Goal: Task Accomplishment & Management: Use online tool/utility

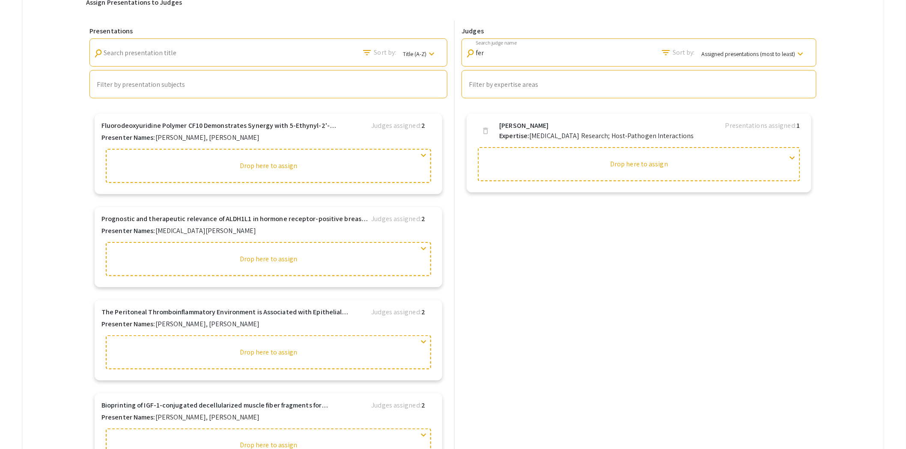
scroll to position [1402, 0]
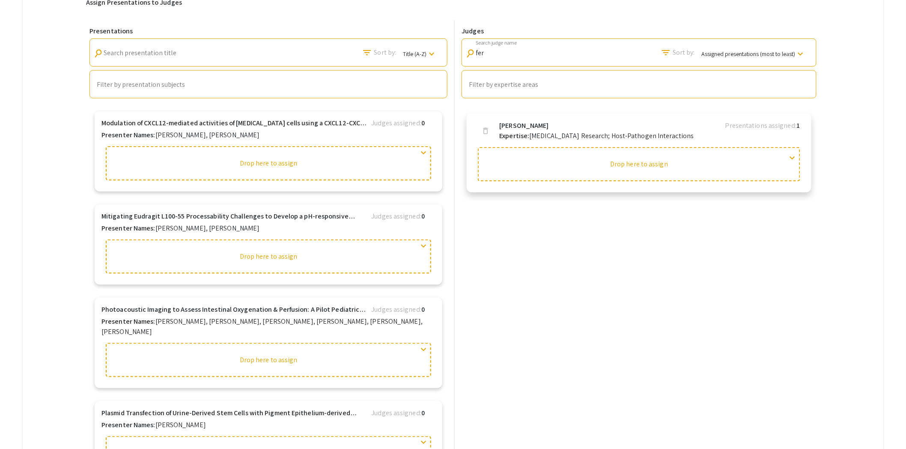
drag, startPoint x: 566, startPoint y: 169, endPoint x: 557, endPoint y: 148, distance: 23.4
click at [557, 148] on div at bounding box center [639, 164] width 322 height 34
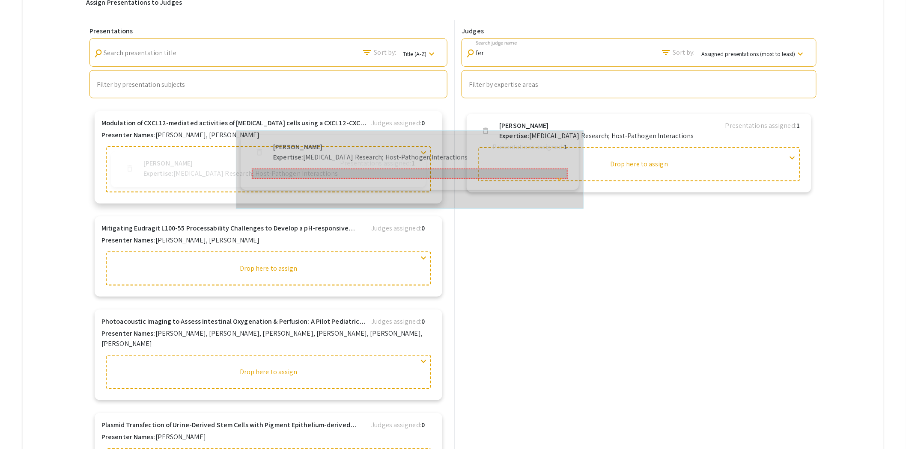
drag, startPoint x: 545, startPoint y: 137, endPoint x: 307, endPoint y: 155, distance: 238.2
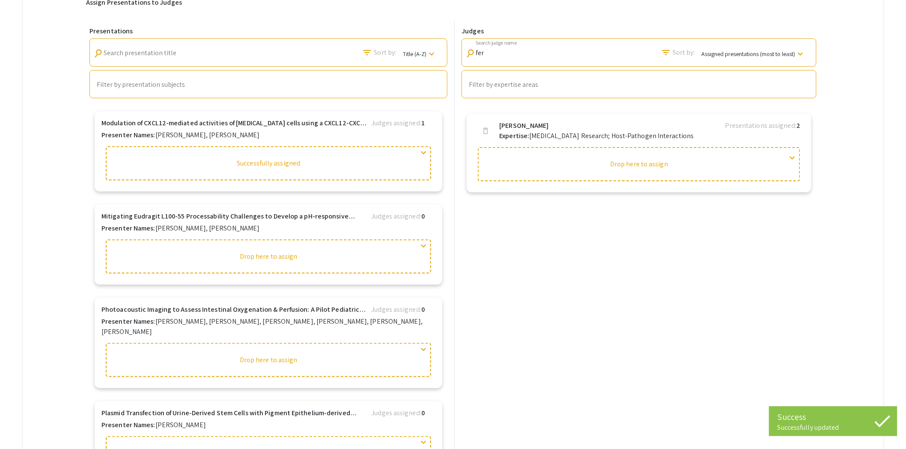
drag, startPoint x: 504, startPoint y: 57, endPoint x: 473, endPoint y: 57, distance: 30.8
click at [473, 57] on div "search fer Search judge name" at bounding box center [508, 50] width 87 height 19
click at [493, 56] on input "fer" at bounding box center [513, 53] width 77 height 8
drag, startPoint x: 490, startPoint y: 52, endPoint x: 474, endPoint y: 53, distance: 16.3
click at [474, 53] on div "search fer Search judge name" at bounding box center [508, 50] width 87 height 19
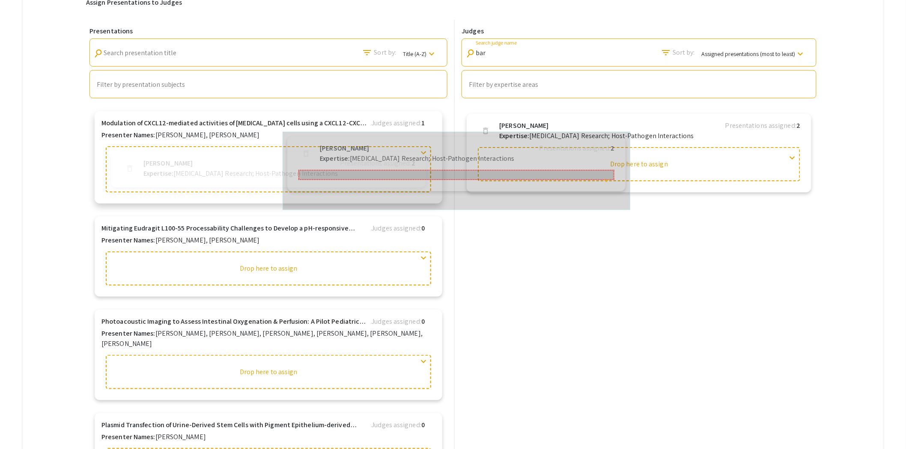
drag, startPoint x: 529, startPoint y: 129, endPoint x: 339, endPoint y: 146, distance: 190.8
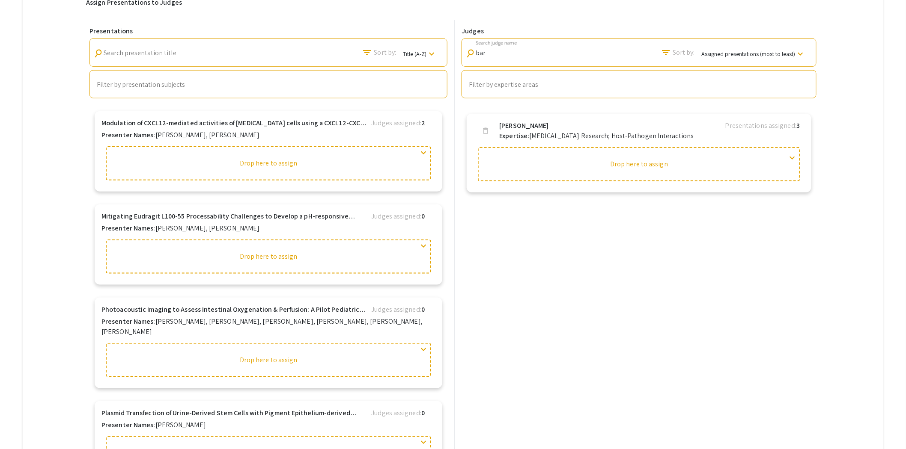
click at [494, 50] on input "bar" at bounding box center [513, 53] width 77 height 8
drag, startPoint x: 494, startPoint y: 56, endPoint x: 469, endPoint y: 57, distance: 25.3
click at [469, 57] on div "search bar Search judge name" at bounding box center [508, 50] width 87 height 19
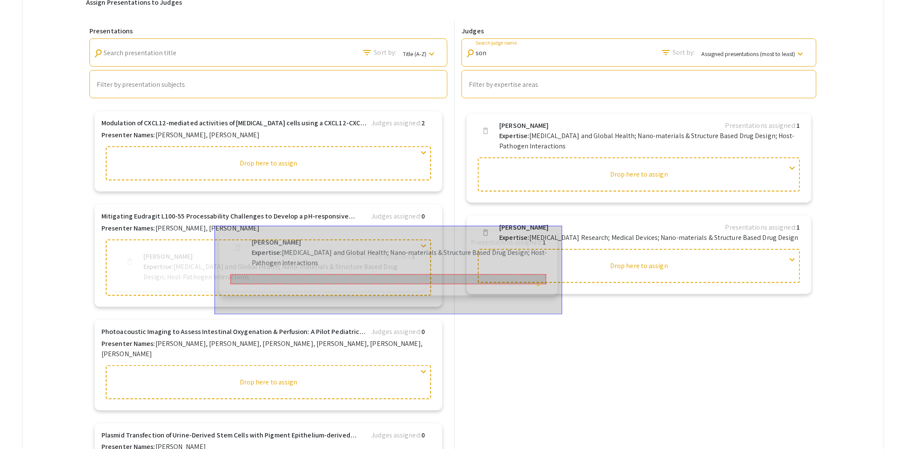
drag, startPoint x: 543, startPoint y: 135, endPoint x: 280, endPoint y: 249, distance: 286.0
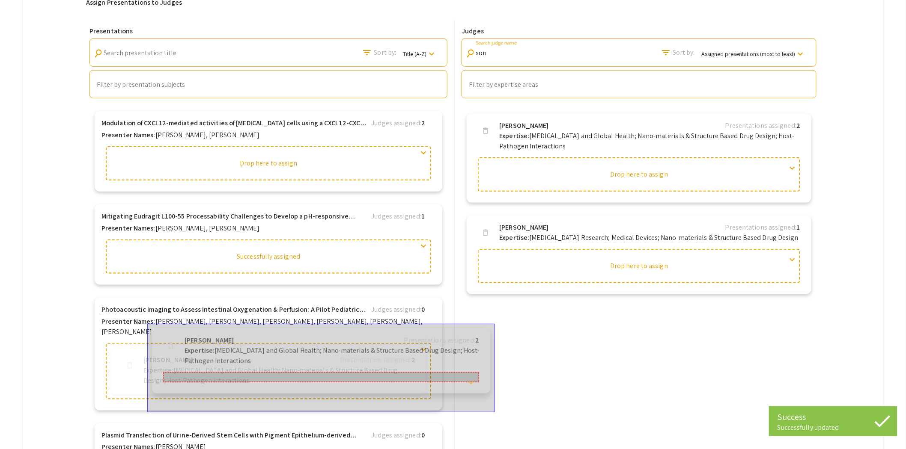
drag, startPoint x: 538, startPoint y: 138, endPoint x: 215, endPoint y: 349, distance: 385.9
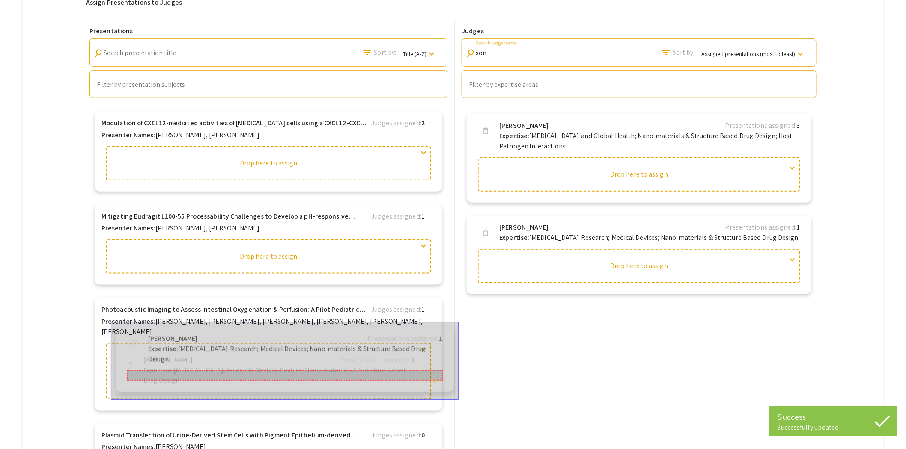
drag, startPoint x: 549, startPoint y: 234, endPoint x: 189, endPoint y: 341, distance: 375.5
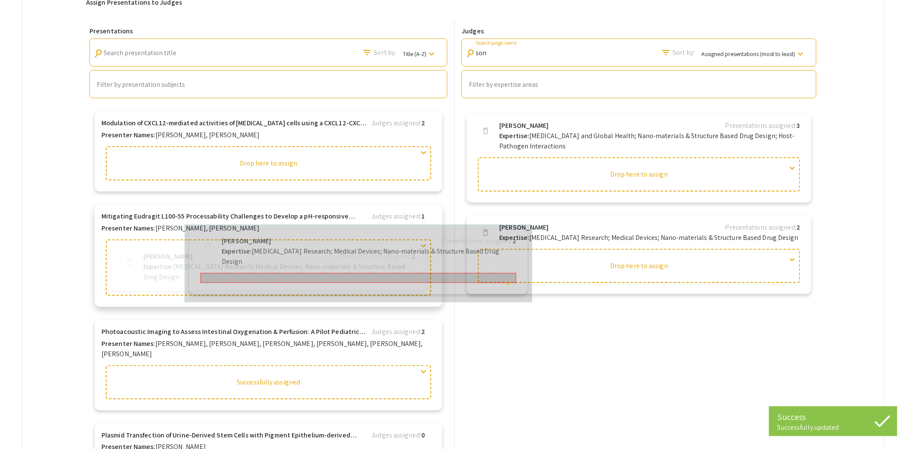
drag, startPoint x: 548, startPoint y: 232, endPoint x: 249, endPoint y: 241, distance: 298.4
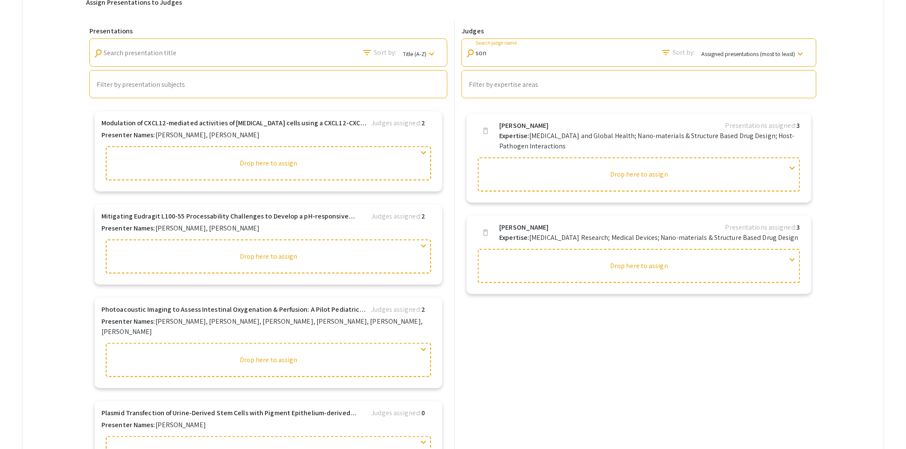
drag, startPoint x: 509, startPoint y: 53, endPoint x: 456, endPoint y: 53, distance: 53.1
click at [456, 53] on div "Presentations search Search presentation title filter_list Sort by: Title (A-Z)…" at bounding box center [452, 242] width 733 height 445
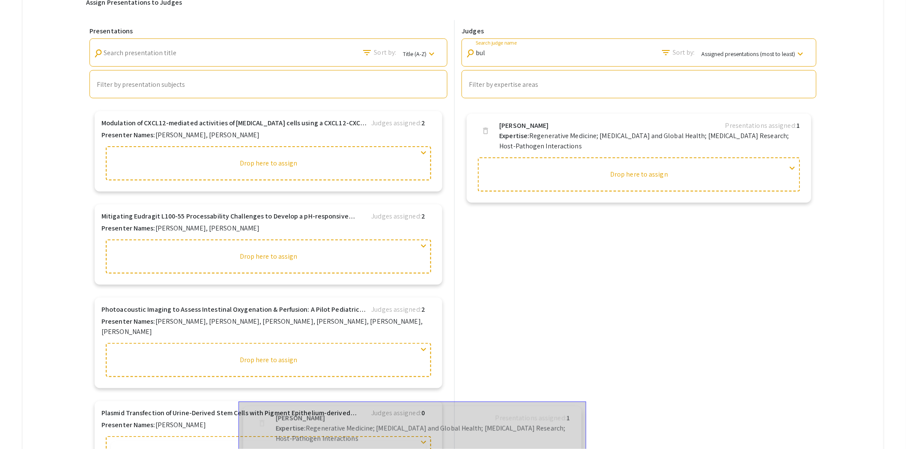
drag, startPoint x: 534, startPoint y: 137, endPoint x: 302, endPoint y: 425, distance: 369.5
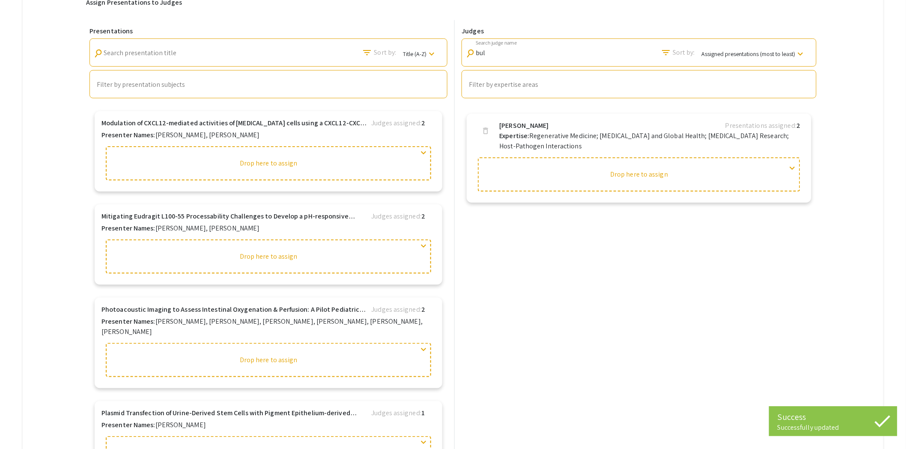
click at [504, 58] on div "bul Search judge name" at bounding box center [513, 50] width 77 height 19
drag, startPoint x: 503, startPoint y: 54, endPoint x: 468, endPoint y: 54, distance: 34.7
click at [468, 54] on div "search bul Search judge name" at bounding box center [508, 50] width 87 height 19
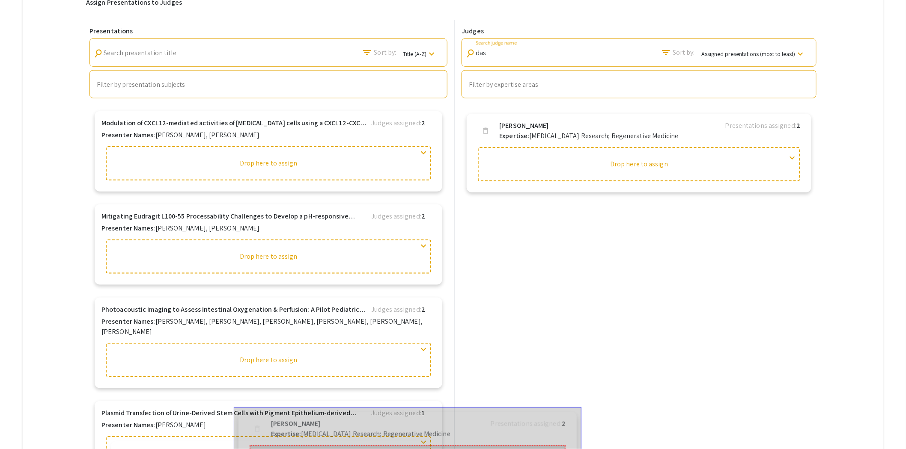
drag, startPoint x: 548, startPoint y: 131, endPoint x: 313, endPoint y: 433, distance: 383.1
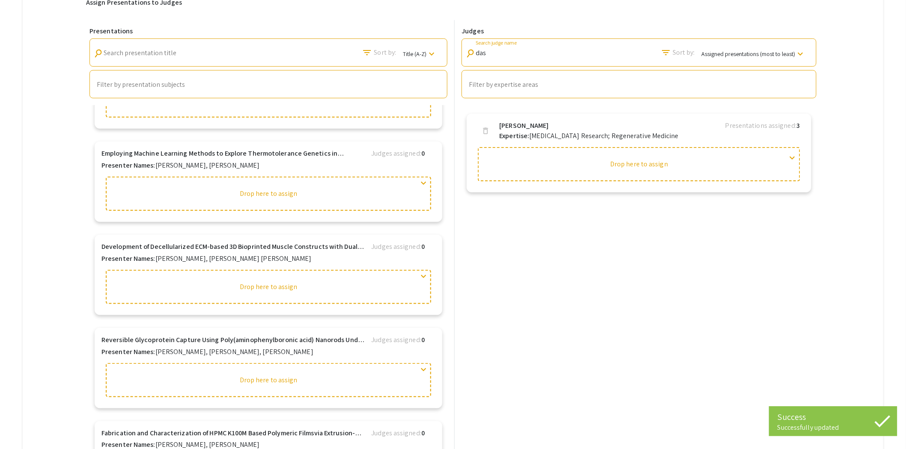
scroll to position [1761, 0]
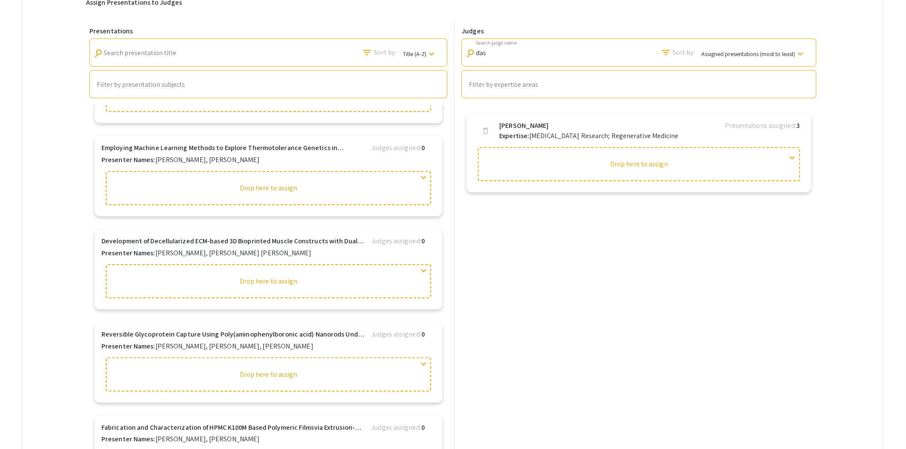
drag, startPoint x: 496, startPoint y: 56, endPoint x: 431, endPoint y: 56, distance: 65.0
click at [448, 56] on div "Presentations search Search presentation title filter_list Sort by: Title (A-Z)…" at bounding box center [452, 242] width 733 height 445
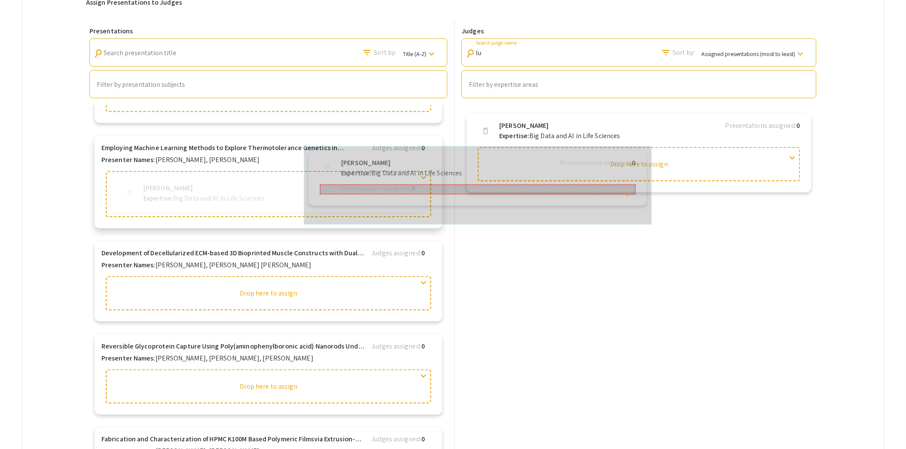
drag, startPoint x: 517, startPoint y: 130, endPoint x: 352, endPoint y: 164, distance: 168.7
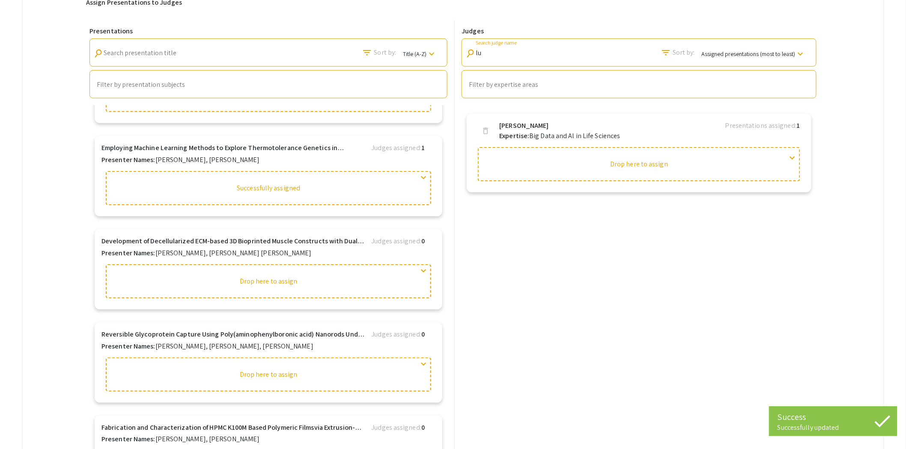
drag, startPoint x: 476, startPoint y: 52, endPoint x: 463, endPoint y: 54, distance: 13.4
click at [463, 54] on div "Judges search lu Search judge name filter_list Sort by: Assigned presentations …" at bounding box center [639, 62] width 362 height 71
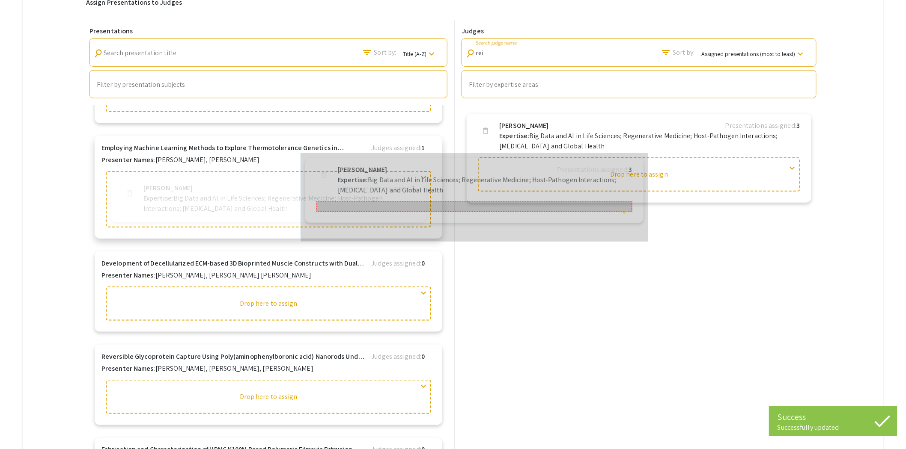
drag, startPoint x: 520, startPoint y: 133, endPoint x: 330, endPoint y: 172, distance: 194.0
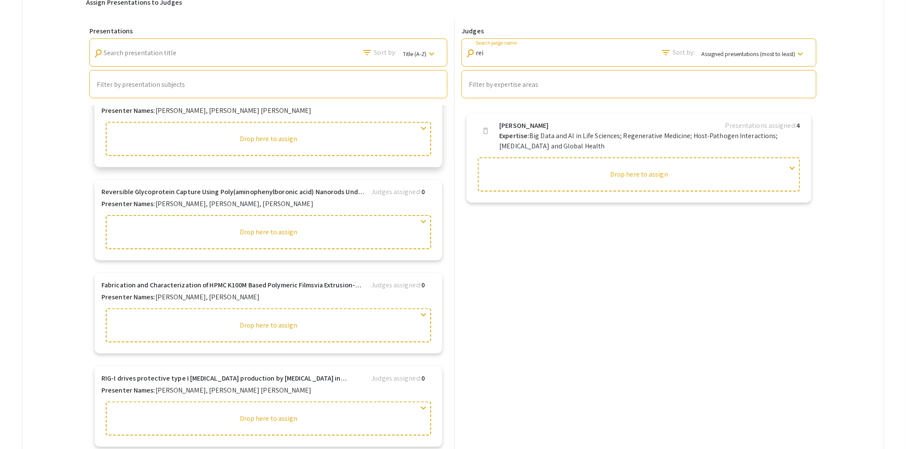
scroll to position [1856, 0]
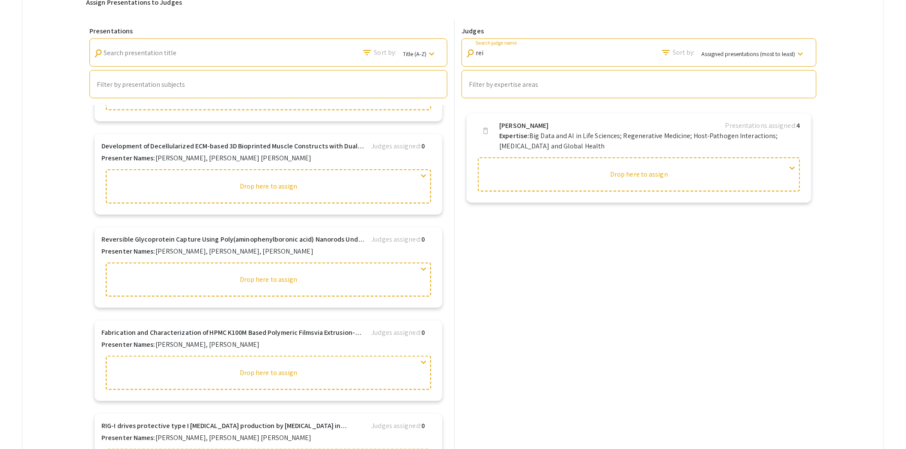
drag, startPoint x: 496, startPoint y: 49, endPoint x: 464, endPoint y: 50, distance: 31.7
click at [465, 53] on div "search rei Search judge name filter_list Sort by: Assigned presentations (most …" at bounding box center [638, 53] width 355 height 28
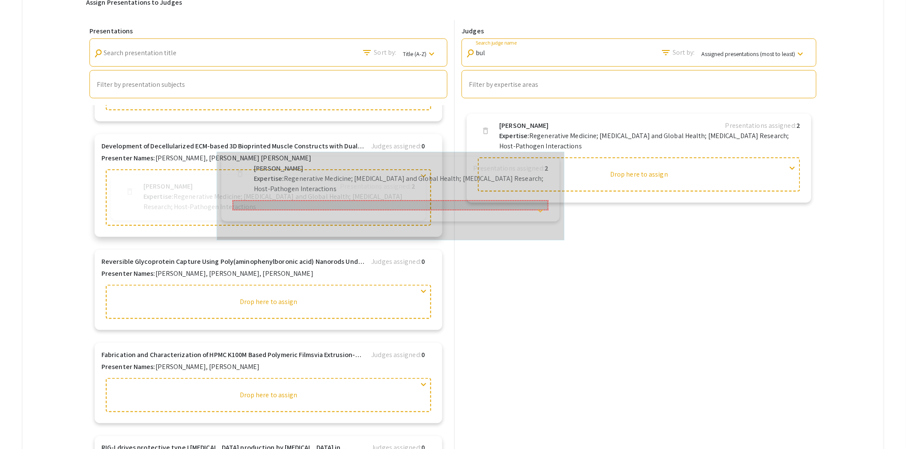
drag, startPoint x: 525, startPoint y: 134, endPoint x: 264, endPoint y: 172, distance: 263.4
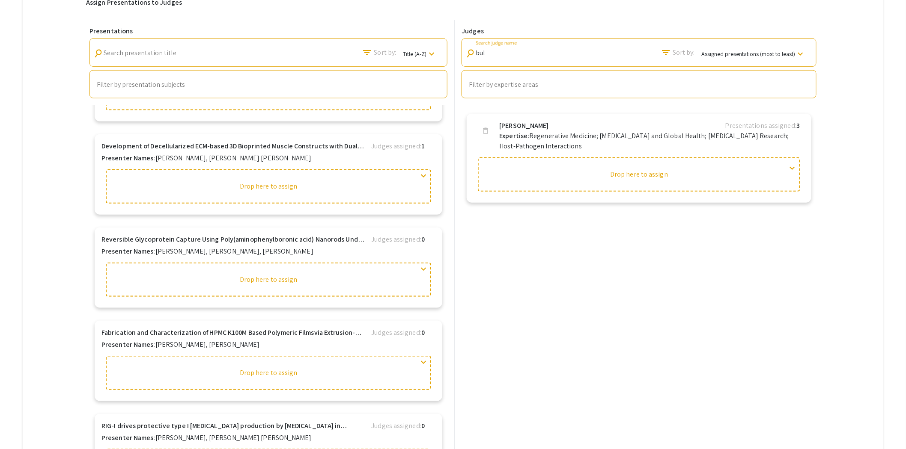
drag, startPoint x: 518, startPoint y: 54, endPoint x: 461, endPoint y: 52, distance: 56.9
click at [462, 52] on div "Judges search bul Search judge name filter_list Sort by: Assigned presentations…" at bounding box center [639, 62] width 362 height 71
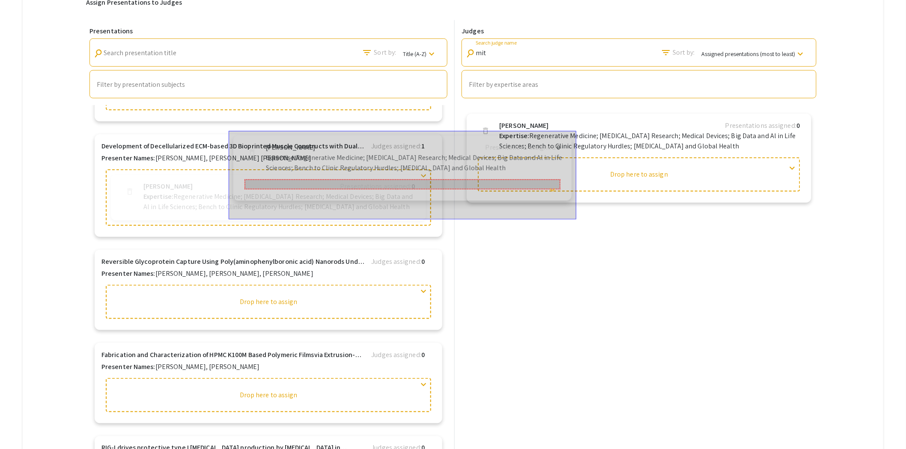
drag, startPoint x: 549, startPoint y: 138, endPoint x: 292, endPoint y: 155, distance: 257.3
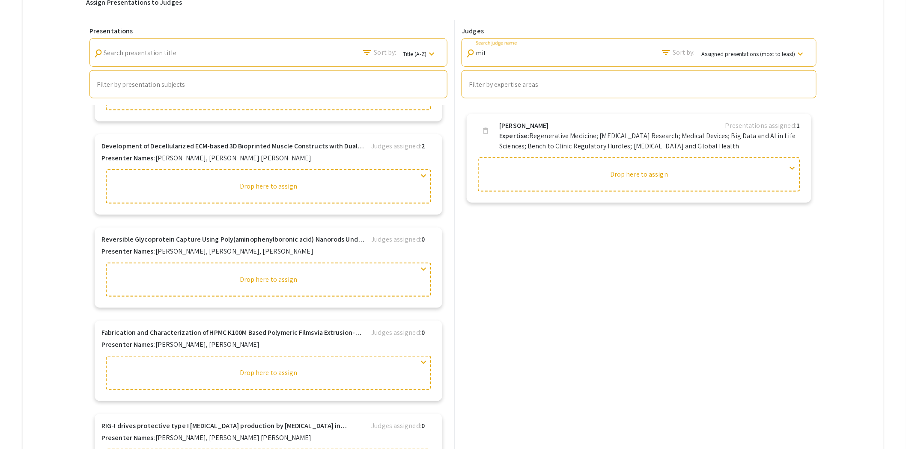
drag, startPoint x: 517, startPoint y: 53, endPoint x: 464, endPoint y: 54, distance: 52.2
click at [465, 53] on div "search mit Search judge name filter_list Sort by: Assigned presentations (most …" at bounding box center [638, 53] width 355 height 28
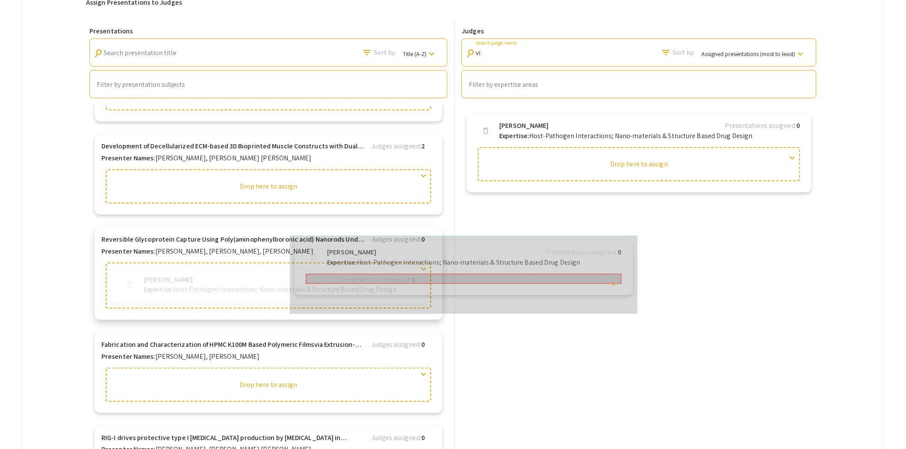
drag, startPoint x: 528, startPoint y: 130, endPoint x: 347, endPoint y: 252, distance: 217.8
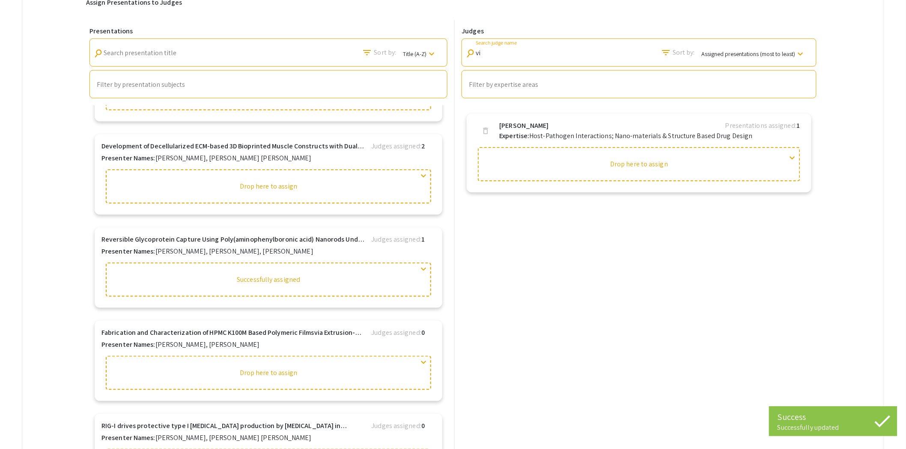
drag, startPoint x: 507, startPoint y: 54, endPoint x: 461, endPoint y: 54, distance: 45.4
click at [463, 54] on div "Judges search vi Search judge name filter_list Sort by: Assigned presentations …" at bounding box center [639, 62] width 362 height 71
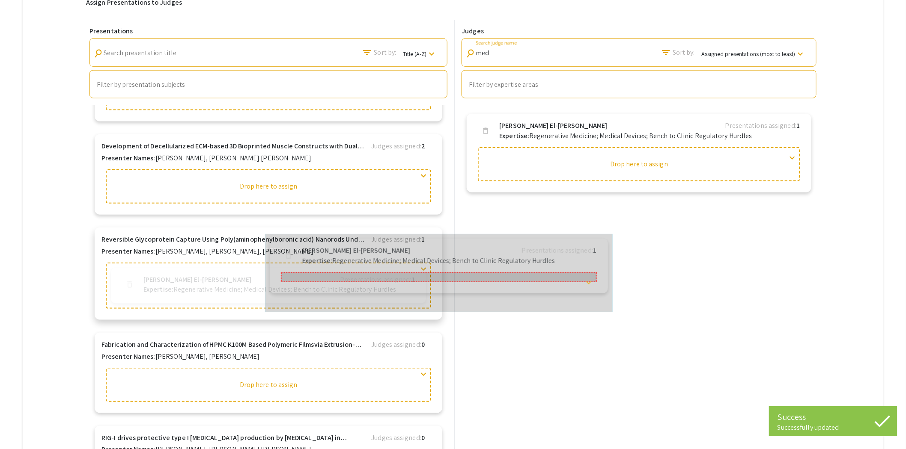
drag, startPoint x: 546, startPoint y: 131, endPoint x: 336, endPoint y: 252, distance: 242.5
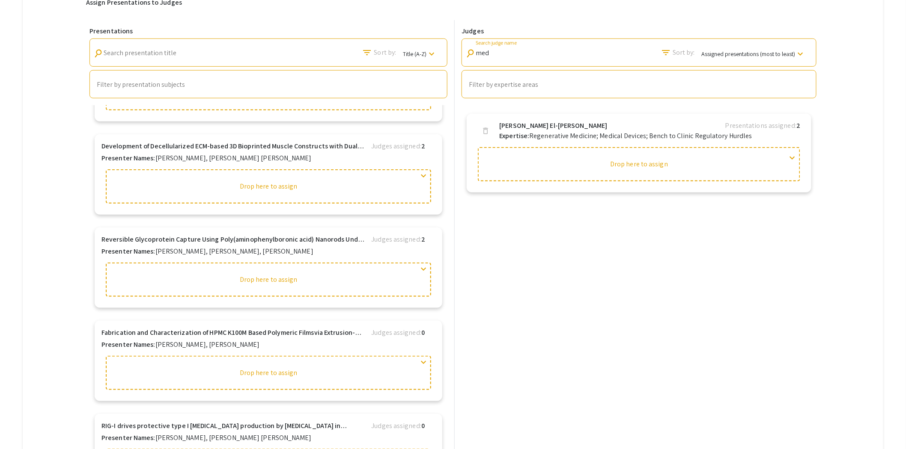
drag, startPoint x: 508, startPoint y: 56, endPoint x: 434, endPoint y: 59, distance: 74.1
click at [461, 56] on div "Judges search med Search judge name filter_list Sort by: Assigned presentations…" at bounding box center [639, 62] width 362 height 71
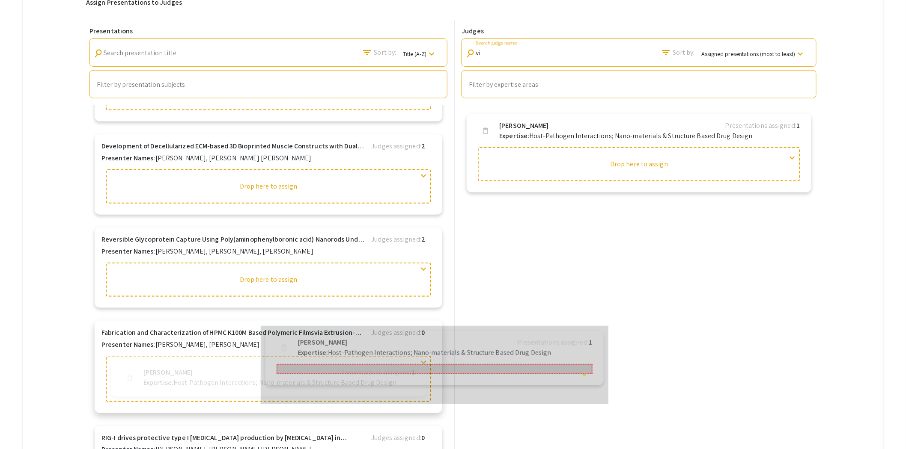
drag, startPoint x: 529, startPoint y: 130, endPoint x: 303, endPoint y: 344, distance: 310.9
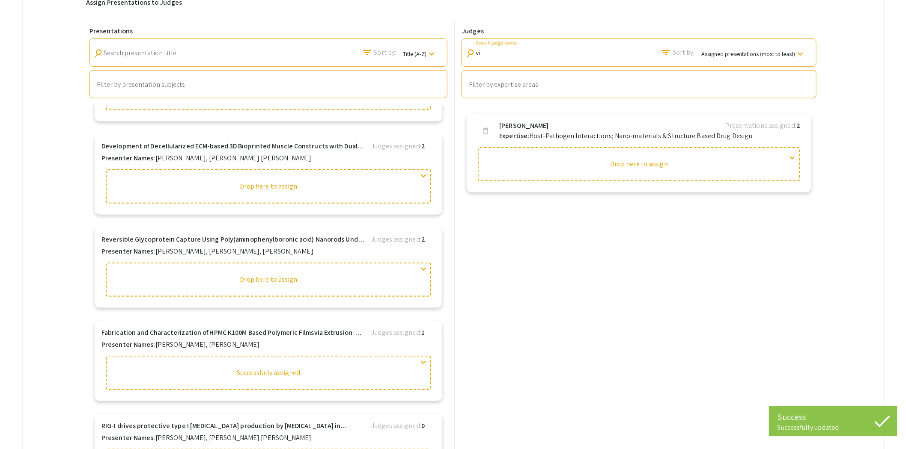
drag, startPoint x: 510, startPoint y: 55, endPoint x: 461, endPoint y: 58, distance: 48.9
click at [464, 57] on div "Judges search vi Search judge name filter_list Sort by: Assigned presentations …" at bounding box center [639, 62] width 362 height 71
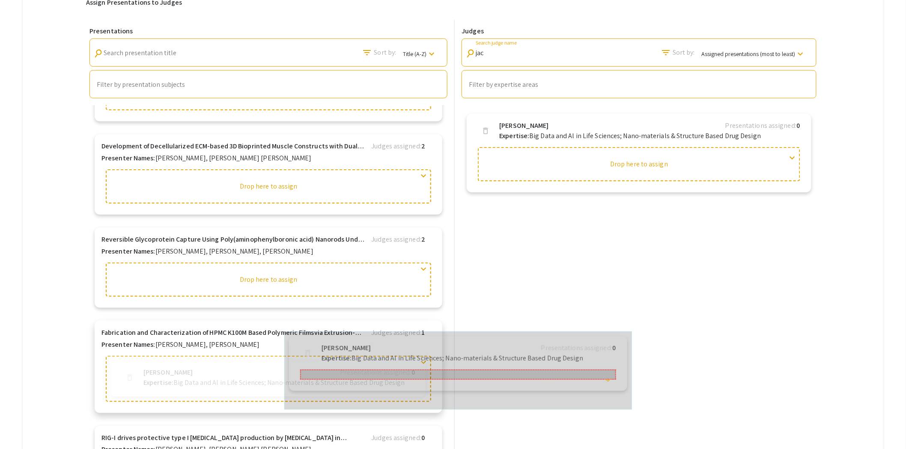
drag, startPoint x: 515, startPoint y: 129, endPoint x: 319, endPoint y: 350, distance: 295.9
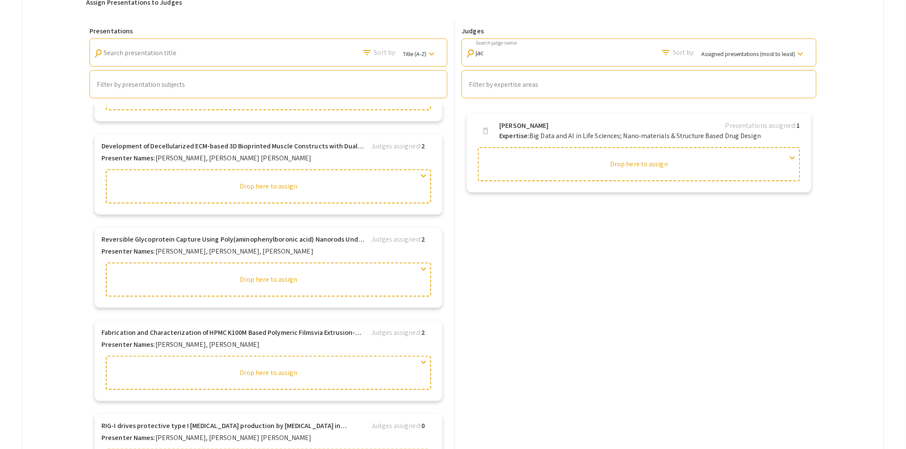
drag, startPoint x: 504, startPoint y: 53, endPoint x: 435, endPoint y: 56, distance: 68.6
click at [446, 54] on div "Presentations search Search presentation title filter_list Sort by: Title (A-Z)…" at bounding box center [452, 242] width 733 height 445
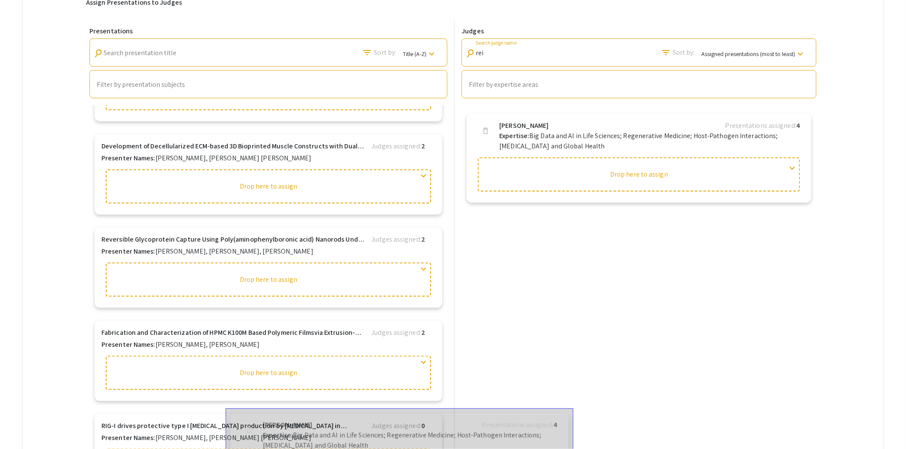
drag, startPoint x: 529, startPoint y: 133, endPoint x: 286, endPoint y: 429, distance: 383.7
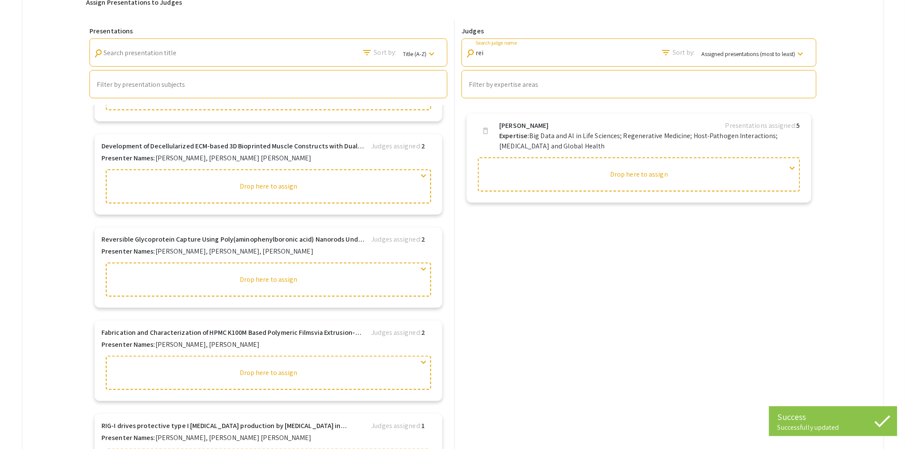
click at [442, 54] on div "Presentations search Search presentation title filter_list Sort by: Title (A-Z)…" at bounding box center [452, 242] width 733 height 445
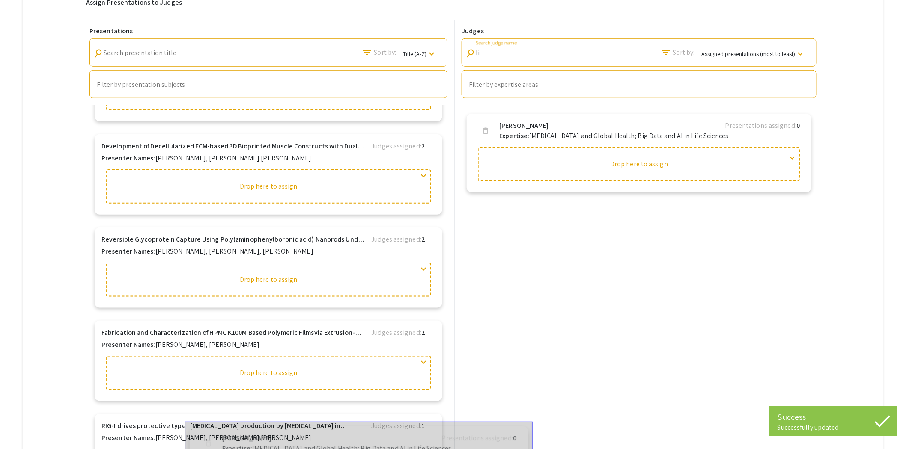
drag, startPoint x: 516, startPoint y: 131, endPoint x: 231, endPoint y: 439, distance: 420.0
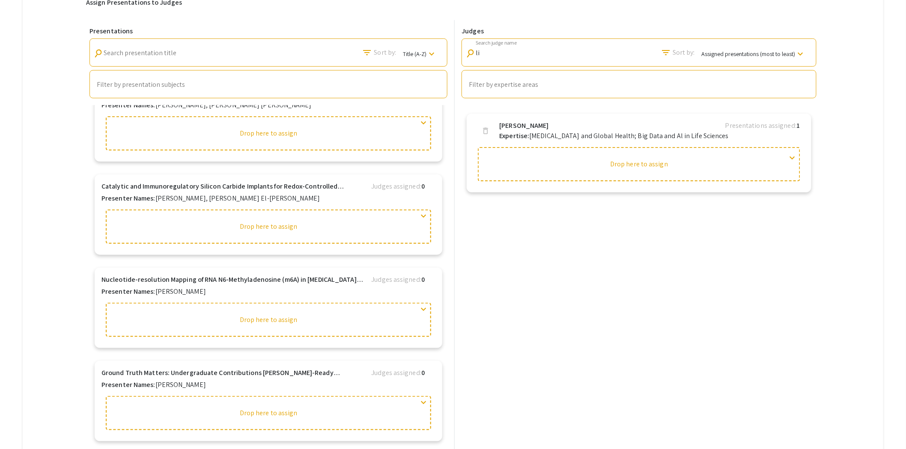
scroll to position [2236, 0]
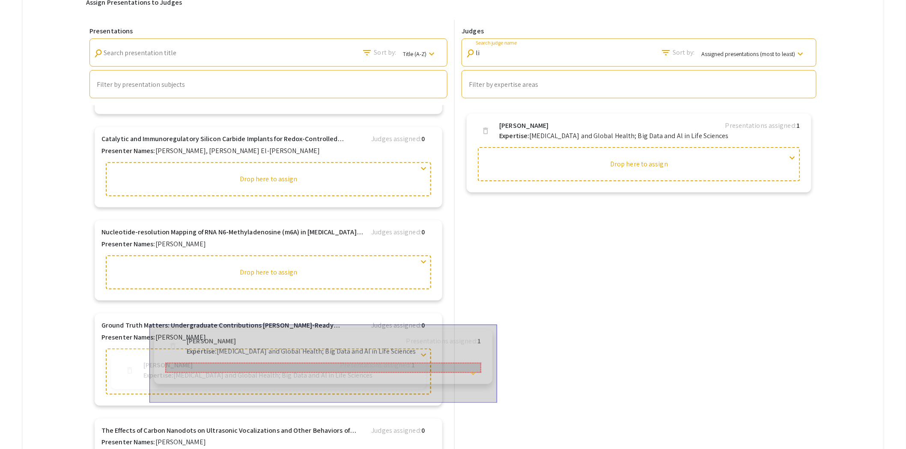
drag, startPoint x: 530, startPoint y: 121, endPoint x: 209, endPoint y: 331, distance: 383.9
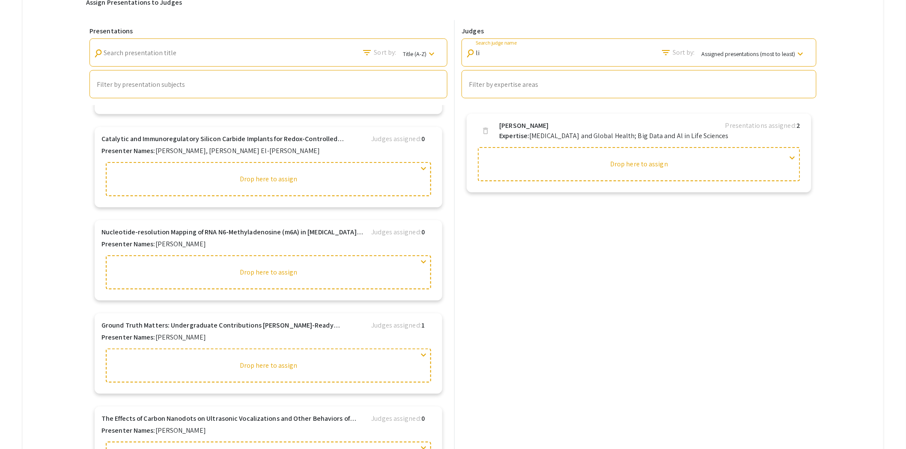
drag, startPoint x: 502, startPoint y: 54, endPoint x: 464, endPoint y: 58, distance: 37.8
click at [464, 58] on div "Judges search li Search judge name filter_list Sort by: Assigned presentations …" at bounding box center [639, 62] width 362 height 71
click at [485, 56] on div "li Search judge name" at bounding box center [513, 50] width 77 height 19
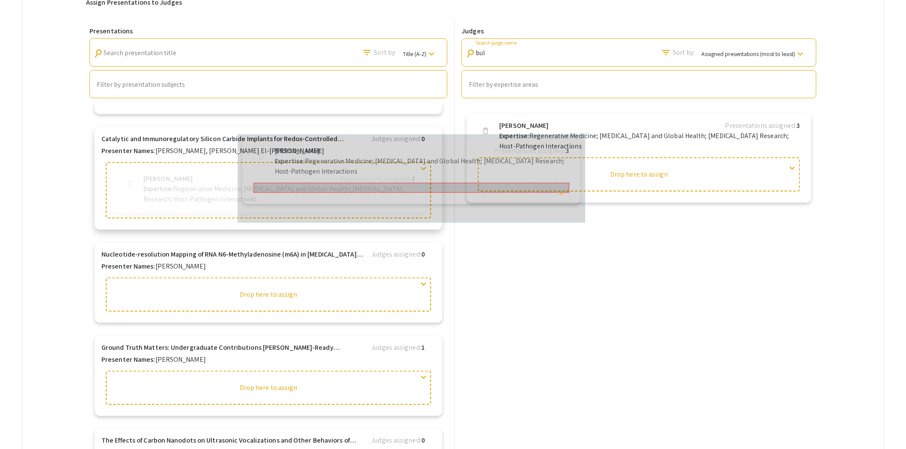
drag, startPoint x: 539, startPoint y: 140, endPoint x: 305, endPoint y: 161, distance: 235.4
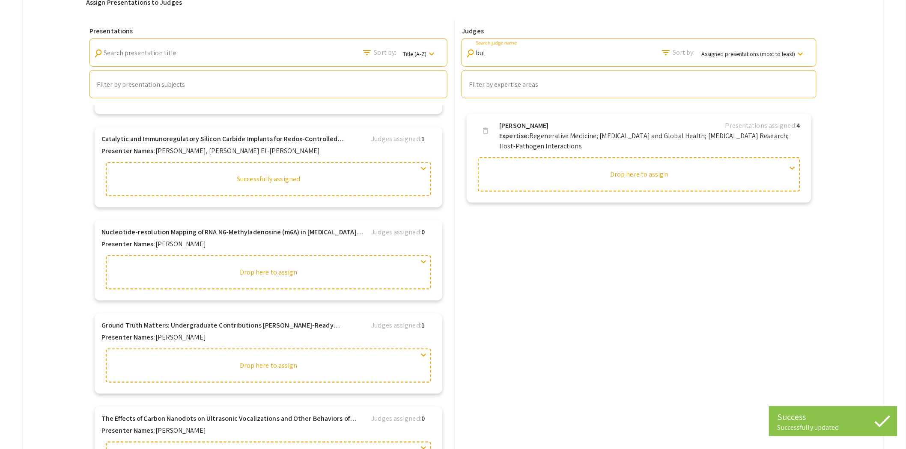
drag, startPoint x: 514, startPoint y: 57, endPoint x: 506, endPoint y: 55, distance: 8.9
click at [507, 55] on div "bul Search judge name" at bounding box center [513, 50] width 77 height 19
drag, startPoint x: 506, startPoint y: 55, endPoint x: 472, endPoint y: 57, distance: 33.5
click at [472, 57] on div "search bul Search judge name" at bounding box center [508, 50] width 87 height 19
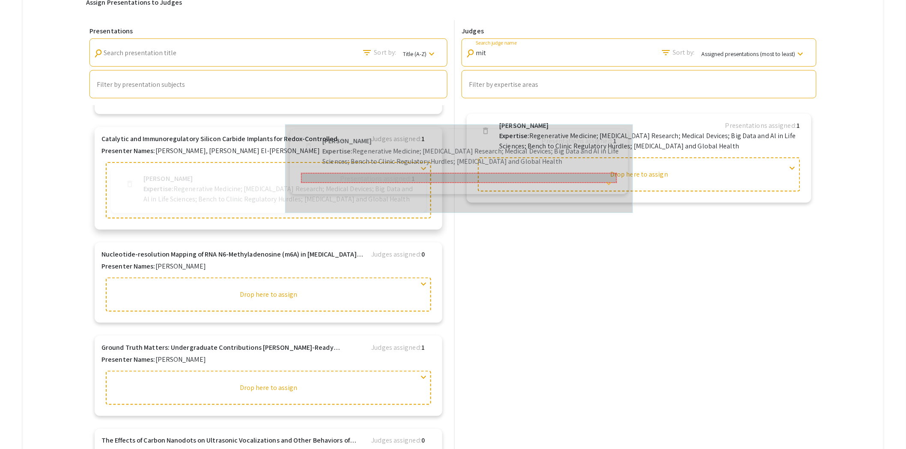
drag, startPoint x: 521, startPoint y: 131, endPoint x: 327, endPoint y: 142, distance: 193.7
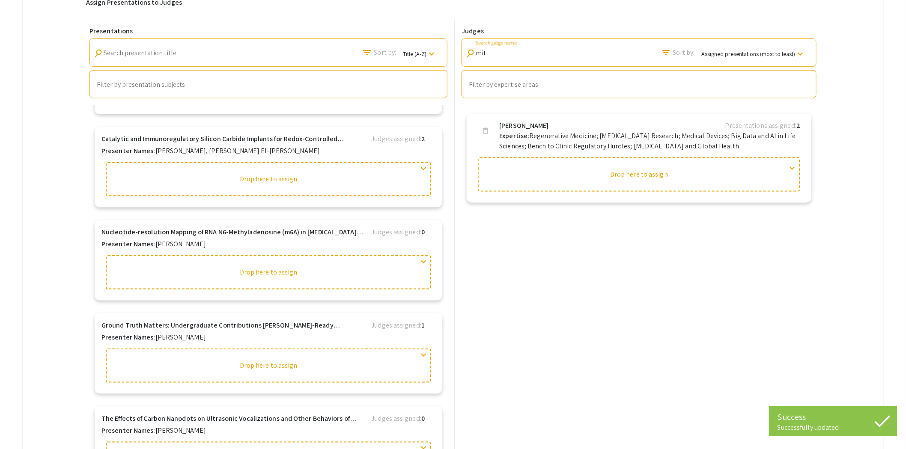
click at [511, 54] on input "mit" at bounding box center [513, 53] width 77 height 8
drag, startPoint x: 511, startPoint y: 54, endPoint x: 461, endPoint y: 54, distance: 50.1
click at [462, 54] on div "Judges search mit Search judge name filter_list Sort by: Assigned presentations…" at bounding box center [639, 62] width 362 height 71
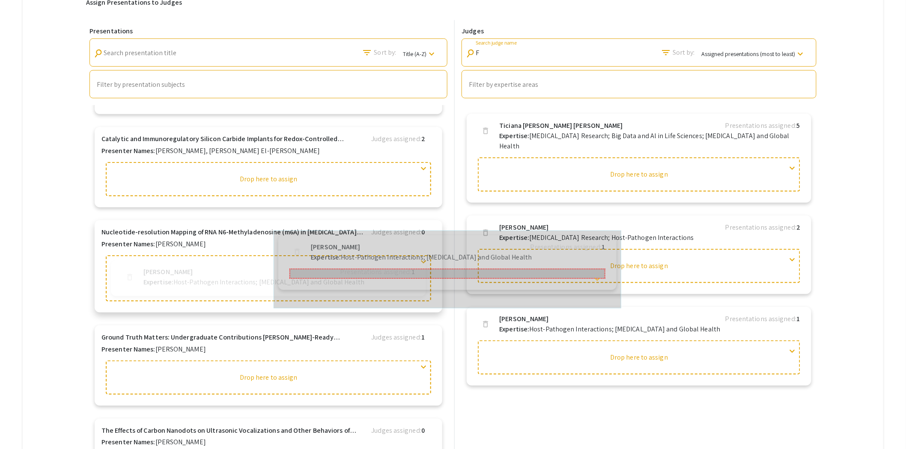
drag, startPoint x: 529, startPoint y: 312, endPoint x: 307, endPoint y: 244, distance: 231.8
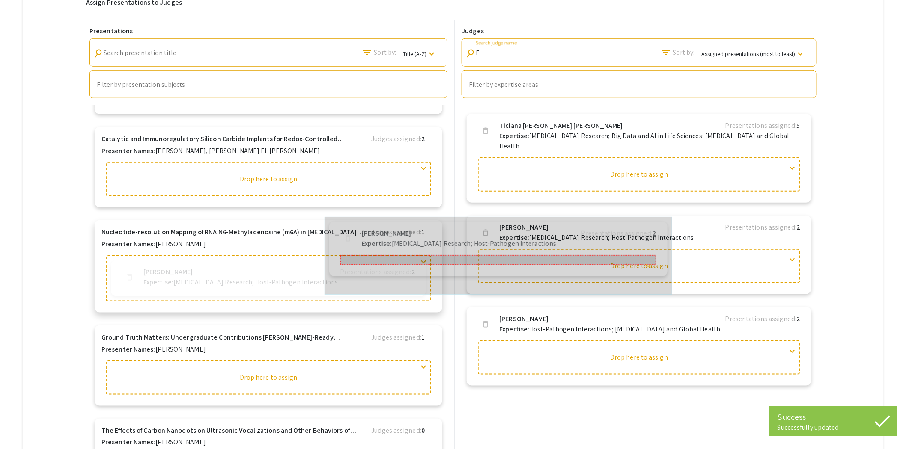
drag, startPoint x: 533, startPoint y: 230, endPoint x: 356, endPoint y: 247, distance: 177.1
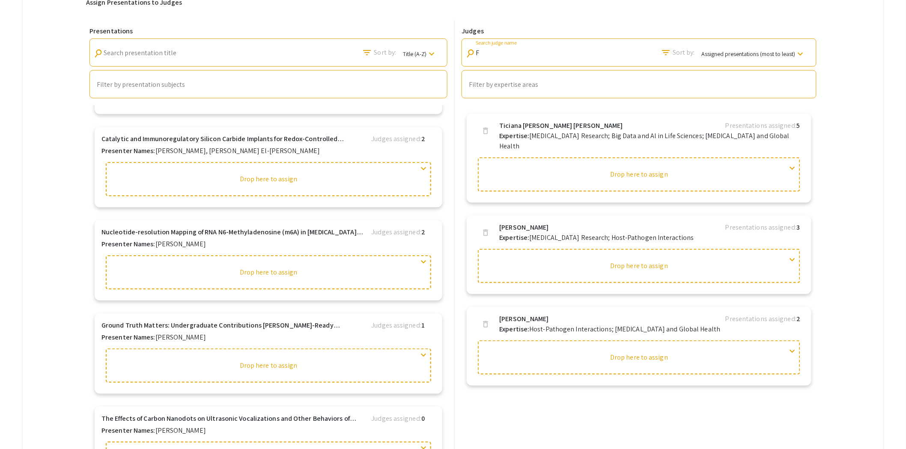
drag, startPoint x: 497, startPoint y: 53, endPoint x: 474, endPoint y: 54, distance: 23.1
click at [477, 53] on div "search F Search judge name" at bounding box center [508, 50] width 87 height 19
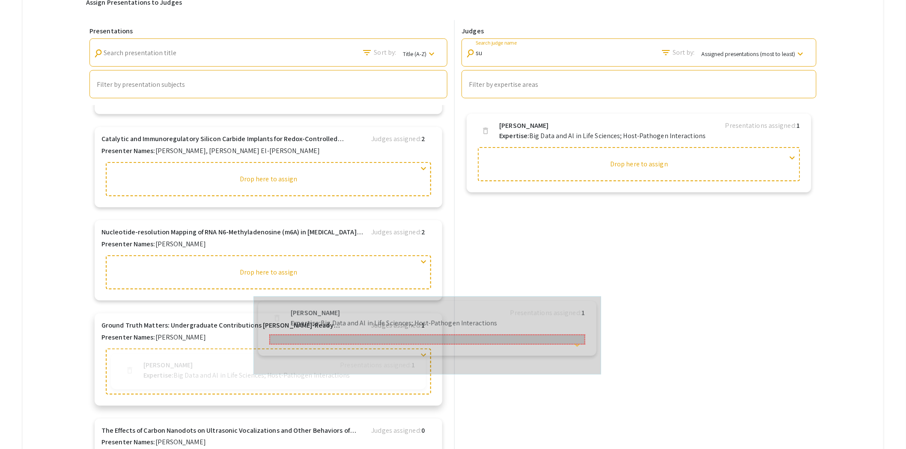
drag, startPoint x: 509, startPoint y: 131, endPoint x: 281, endPoint y: 330, distance: 303.0
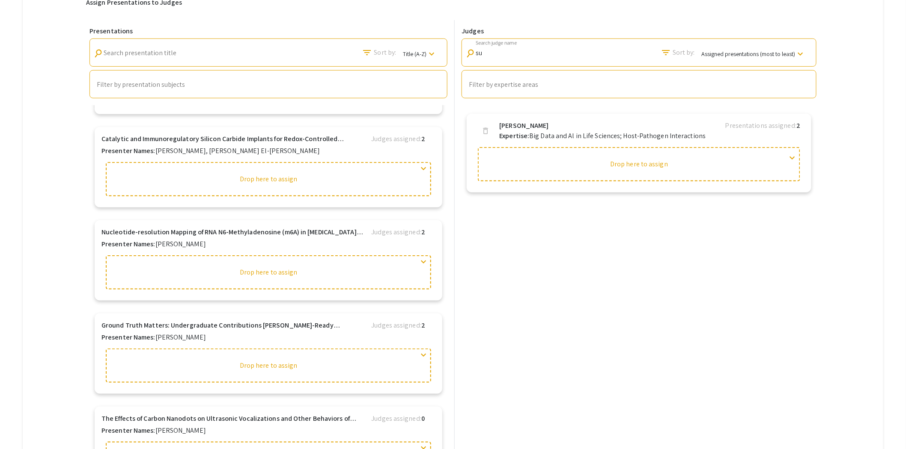
drag, startPoint x: 503, startPoint y: 50, endPoint x: 440, endPoint y: 52, distance: 63.4
click at [441, 52] on div "Presentations search Search presentation title filter_list Sort by: Title (A-Z)…" at bounding box center [452, 242] width 733 height 445
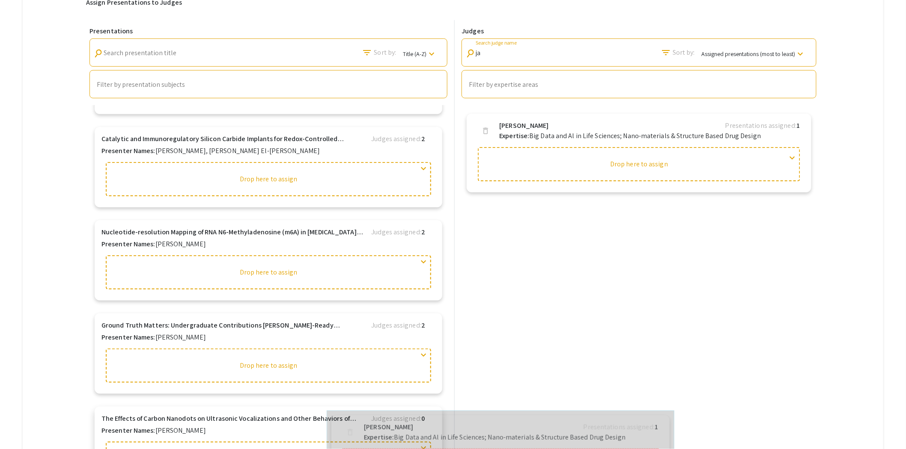
drag, startPoint x: 512, startPoint y: 137, endPoint x: 349, endPoint y: 441, distance: 344.8
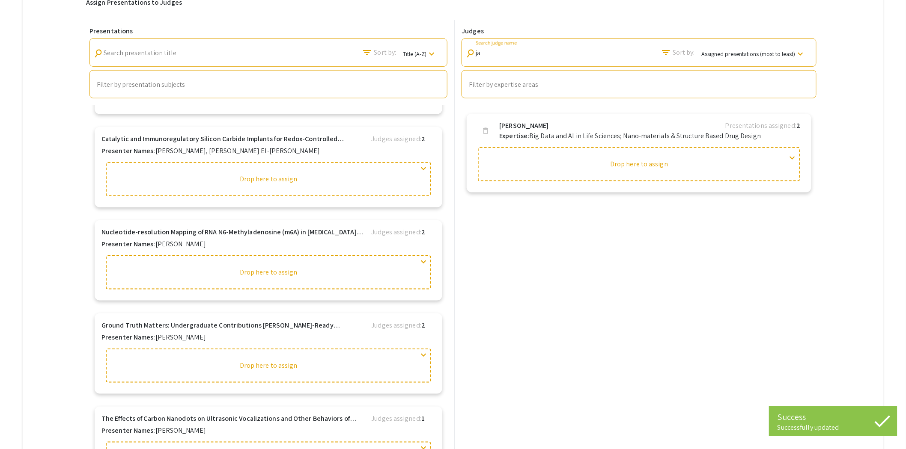
drag, startPoint x: 464, startPoint y: 52, endPoint x: 446, endPoint y: 52, distance: 18.4
click at [448, 52] on div "Presentations search Search presentation title filter_list Sort by: Title (A-Z)…" at bounding box center [452, 242] width 733 height 445
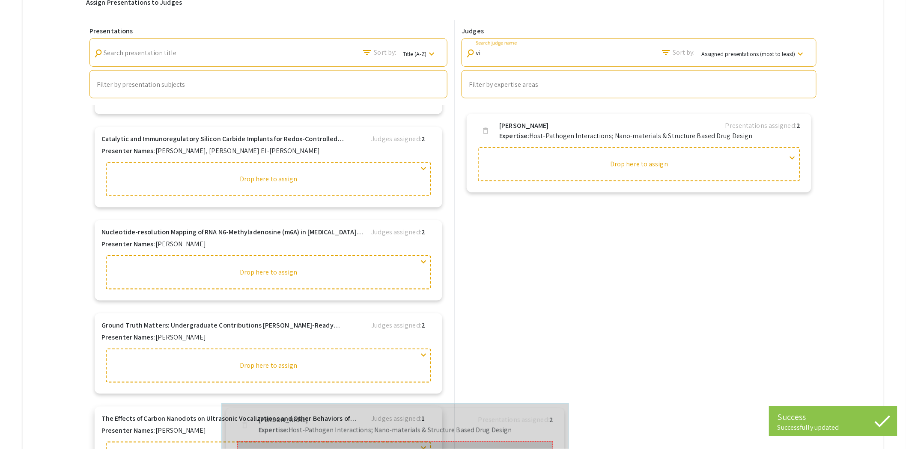
drag, startPoint x: 529, startPoint y: 128, endPoint x: 270, endPoint y: 422, distance: 392.4
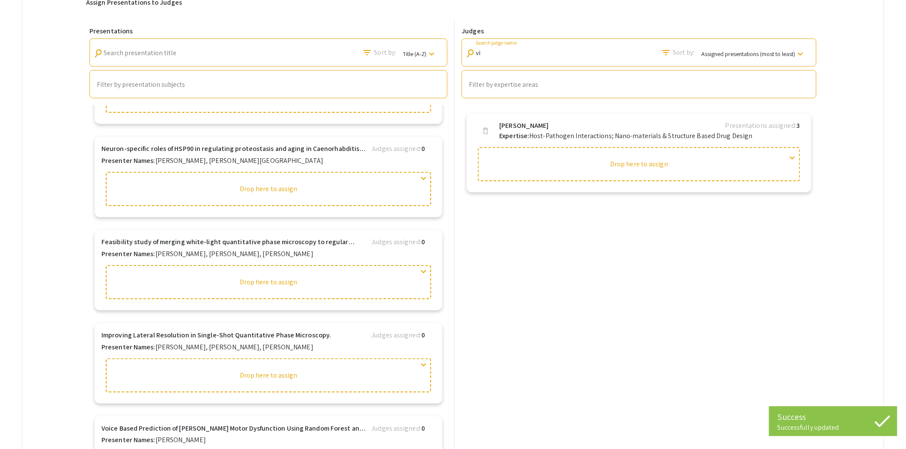
scroll to position [2616, 0]
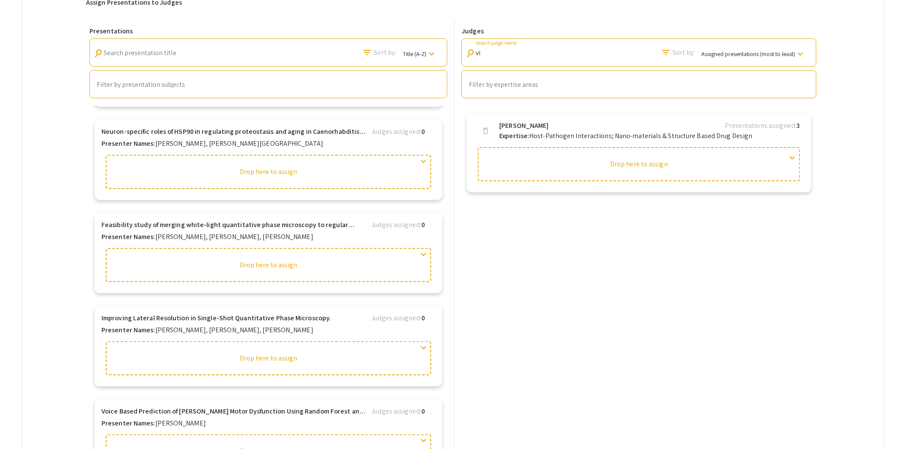
drag, startPoint x: 509, startPoint y: 54, endPoint x: 448, endPoint y: 60, distance: 61.1
click at [453, 59] on div "Presentations search Search presentation title filter_list Sort by: Title (A-Z)…" at bounding box center [452, 242] width 733 height 445
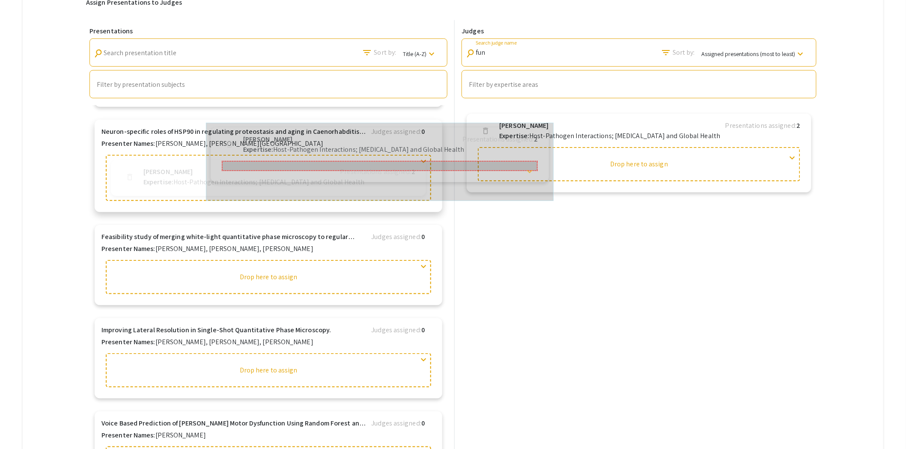
drag, startPoint x: 502, startPoint y: 130, endPoint x: 236, endPoint y: 140, distance: 266.3
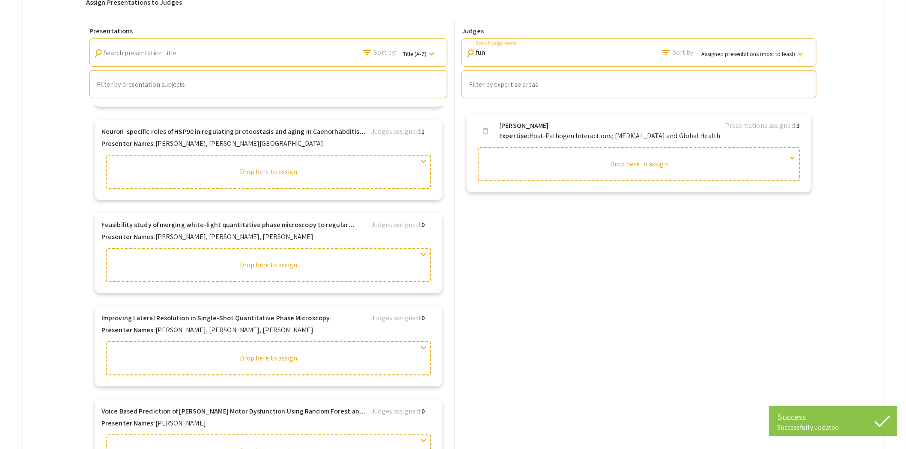
drag, startPoint x: 510, startPoint y: 54, endPoint x: 430, endPoint y: 58, distance: 79.7
click at [441, 59] on div "Presentations search Search presentation title filter_list Sort by: Title (A-Z)…" at bounding box center [452, 242] width 733 height 445
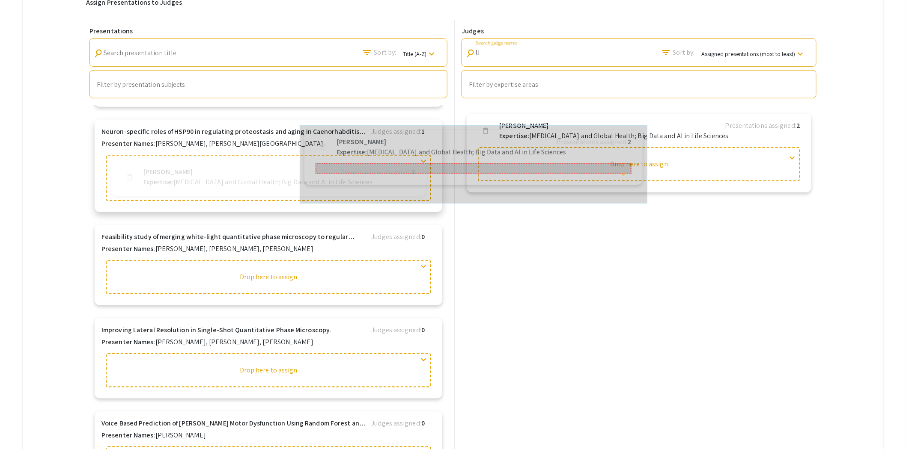
drag, startPoint x: 512, startPoint y: 131, endPoint x: 341, endPoint y: 143, distance: 172.0
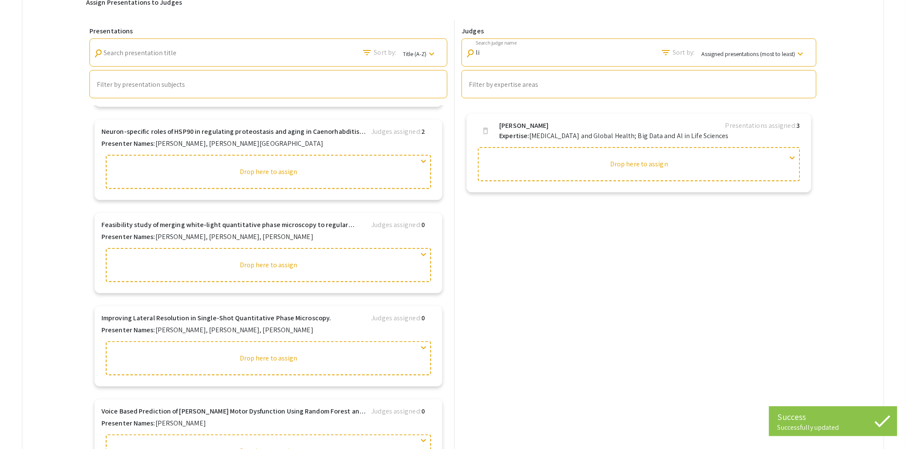
scroll to position [0, 0]
drag, startPoint x: 490, startPoint y: 56, endPoint x: 460, endPoint y: 58, distance: 30.5
click at [462, 57] on div "Judges search li Search judge name filter_list Sort by: Assigned presentations …" at bounding box center [639, 62] width 362 height 71
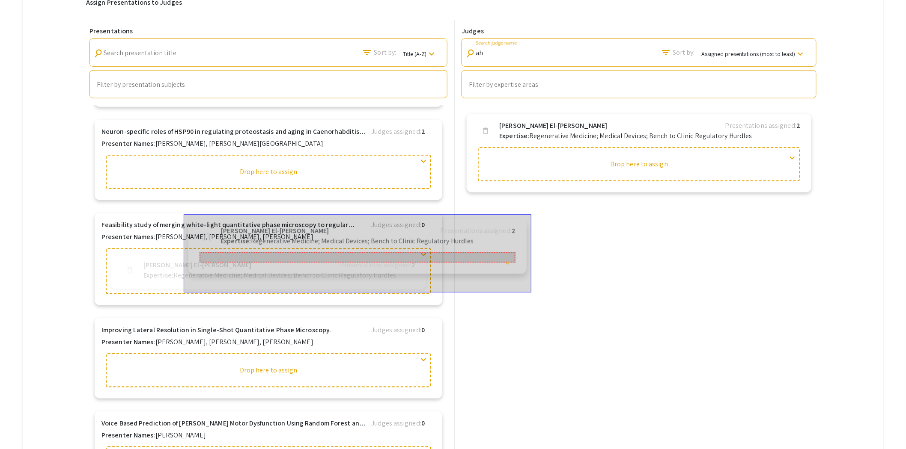
drag, startPoint x: 521, startPoint y: 125, endPoint x: 235, endPoint y: 226, distance: 304.0
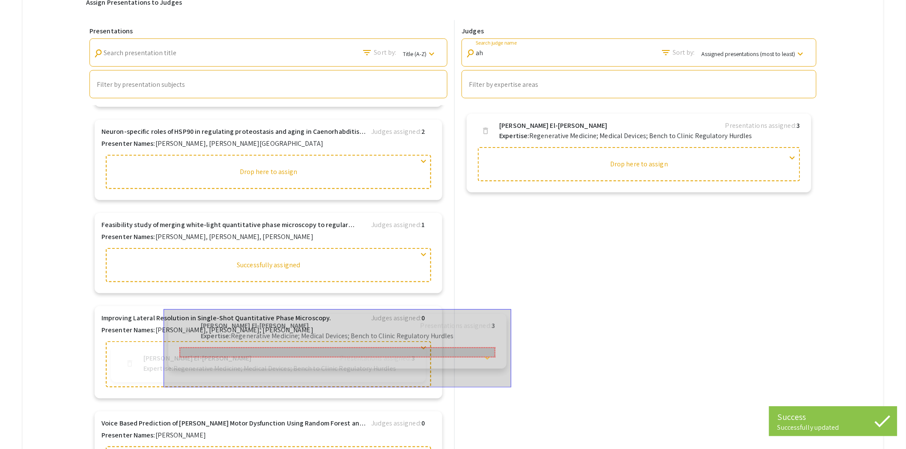
drag, startPoint x: 526, startPoint y: 134, endPoint x: 220, endPoint y: 330, distance: 364.1
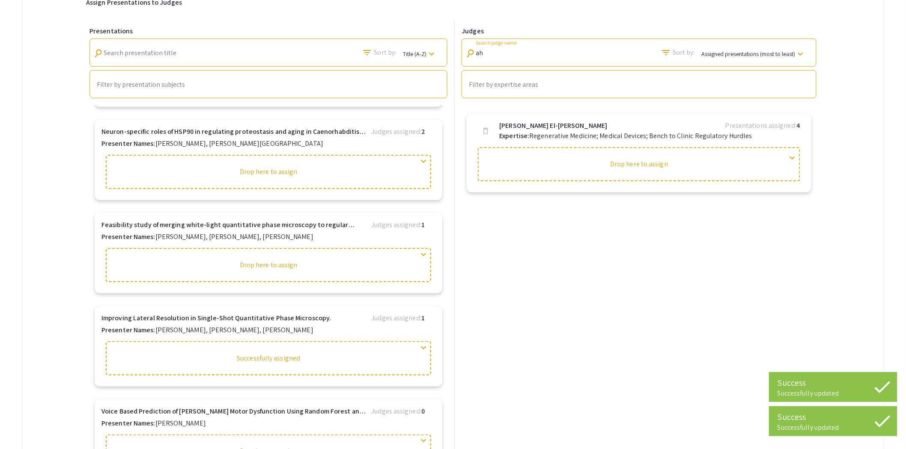
drag, startPoint x: 507, startPoint y: 56, endPoint x: 468, endPoint y: 58, distance: 39.0
click at [468, 58] on div "search ah Search judge name filter_list Sort by: Assigned presentations (most t…" at bounding box center [638, 53] width 355 height 28
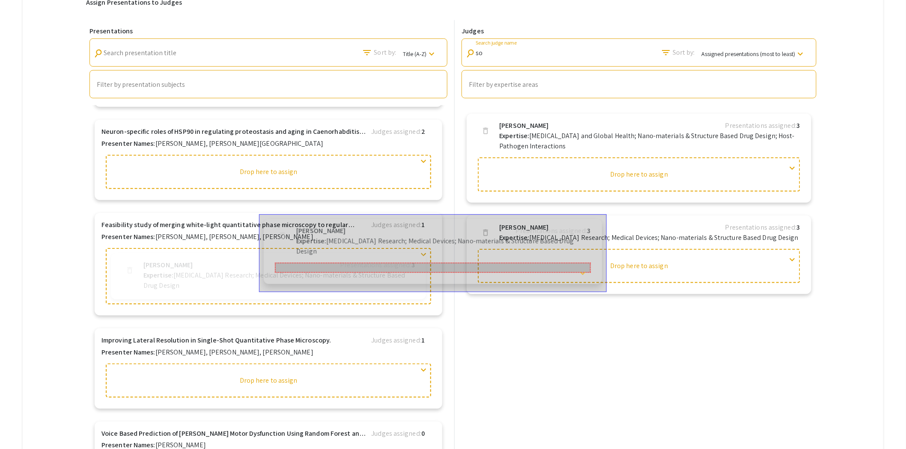
drag, startPoint x: 533, startPoint y: 232, endPoint x: 321, endPoint y: 230, distance: 212.3
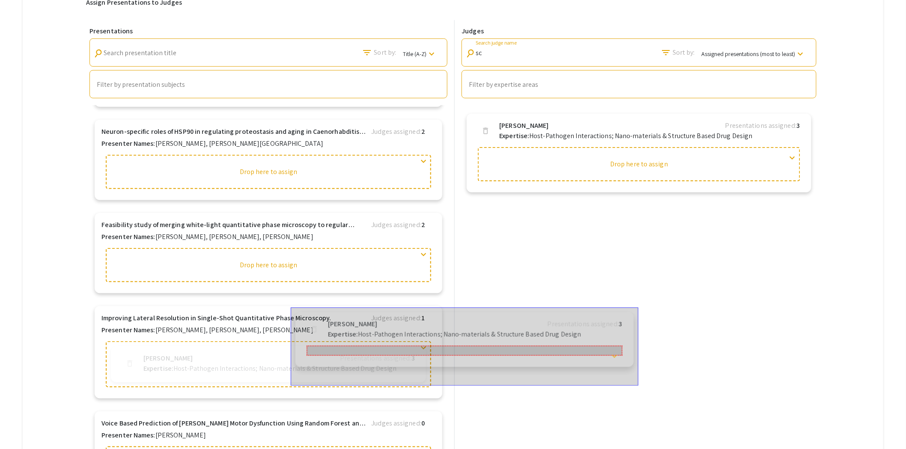
drag, startPoint x: 543, startPoint y: 133, endPoint x: 364, endPoint y: 326, distance: 263.7
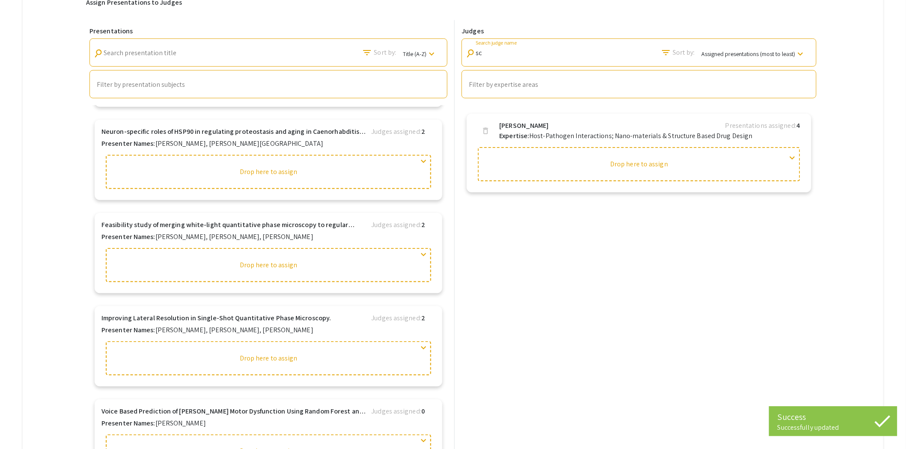
drag, startPoint x: 515, startPoint y: 52, endPoint x: 469, endPoint y: 52, distance: 45.4
click at [472, 51] on div "search sc Search judge name" at bounding box center [508, 50] width 87 height 19
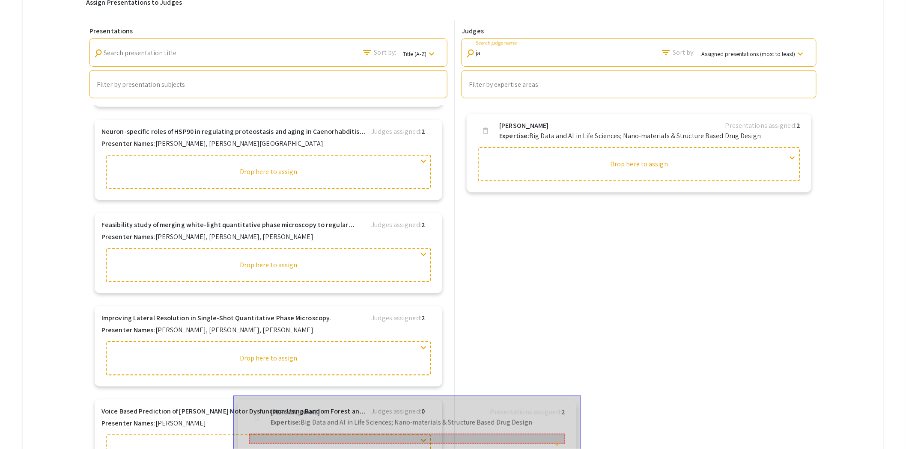
drag, startPoint x: 549, startPoint y: 130, endPoint x: 312, endPoint y: 412, distance: 368.8
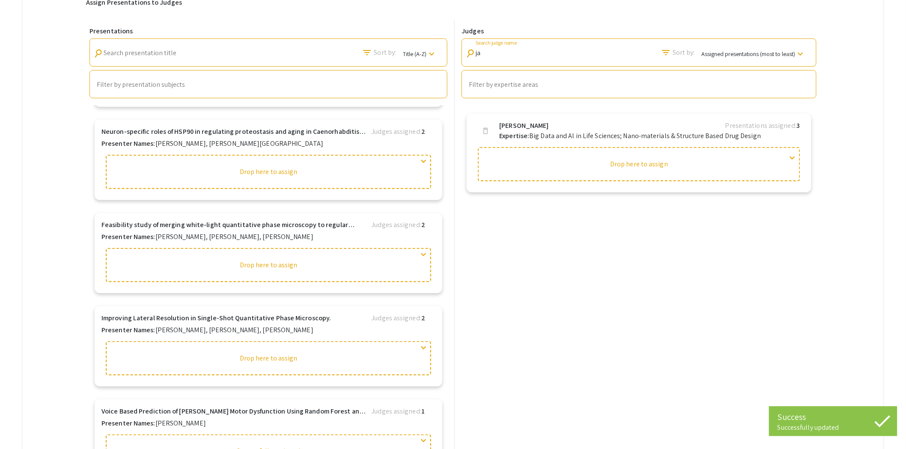
drag, startPoint x: 520, startPoint y: 56, endPoint x: 491, endPoint y: 57, distance: 28.7
click at [495, 57] on div "ja Search judge name" at bounding box center [513, 50] width 77 height 19
type input "j"
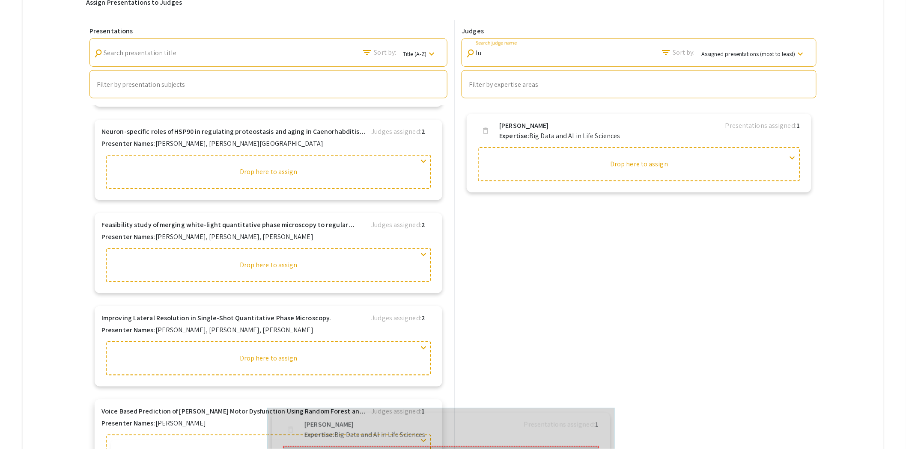
drag, startPoint x: 525, startPoint y: 131, endPoint x: 315, endPoint y: 420, distance: 357.1
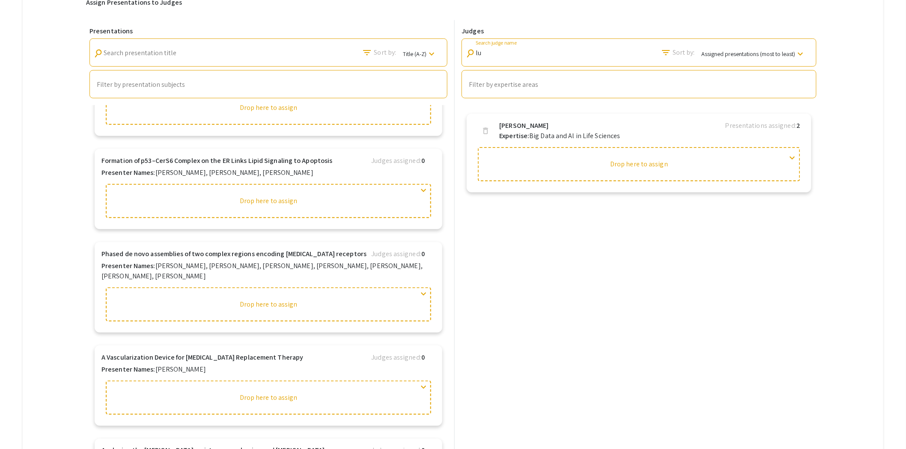
scroll to position [2966, 0]
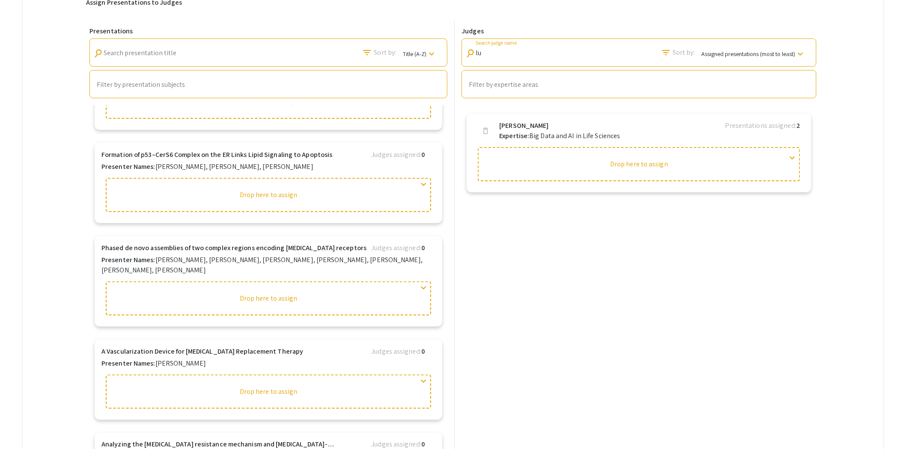
click at [504, 53] on input "lu" at bounding box center [513, 53] width 77 height 8
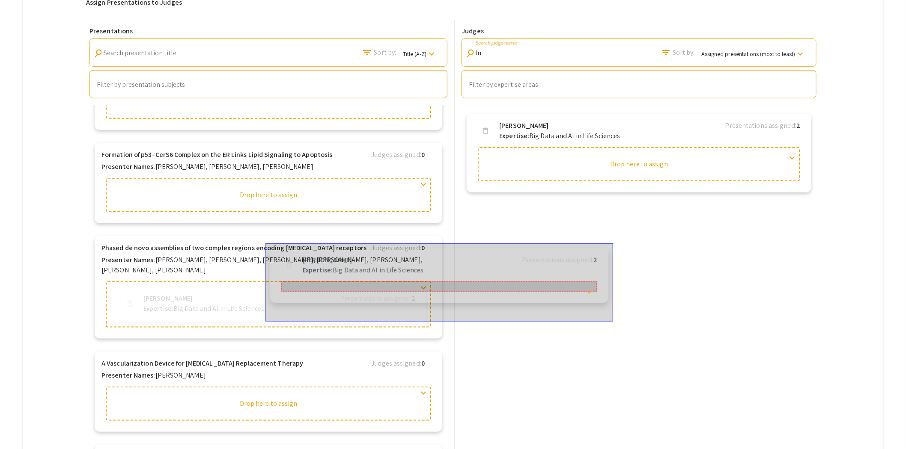
drag, startPoint x: 525, startPoint y: 127, endPoint x: 320, endPoint y: 257, distance: 242.4
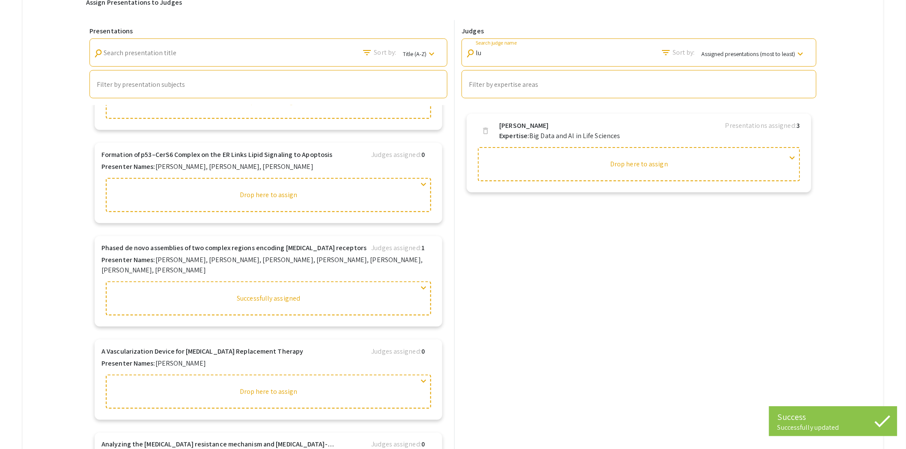
drag, startPoint x: 470, startPoint y: 58, endPoint x: 399, endPoint y: 59, distance: 71.0
click at [403, 59] on div "Presentations search Search presentation title filter_list Sort by: Title (A-Z)…" at bounding box center [452, 242] width 733 height 445
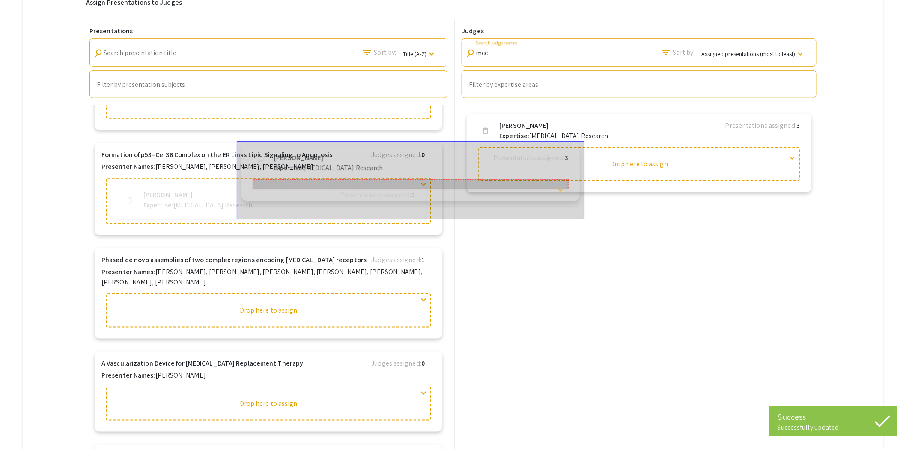
drag, startPoint x: 514, startPoint y: 131, endPoint x: 280, endPoint y: 158, distance: 235.3
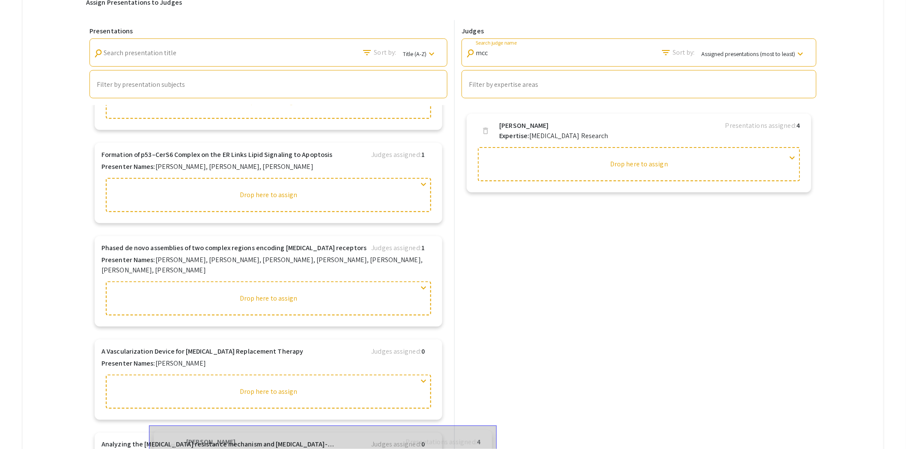
drag, startPoint x: 545, startPoint y: 129, endPoint x: 223, endPoint y: 441, distance: 447.9
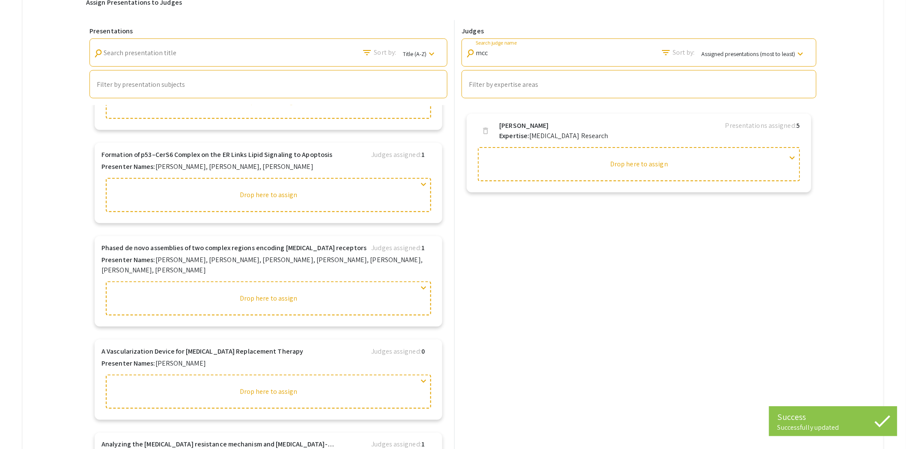
drag, startPoint x: 520, startPoint y: 55, endPoint x: 455, endPoint y: 60, distance: 65.2
click at [455, 60] on div "Presentations search Search presentation title filter_list Sort by: Title (A-Z)…" at bounding box center [452, 242] width 733 height 445
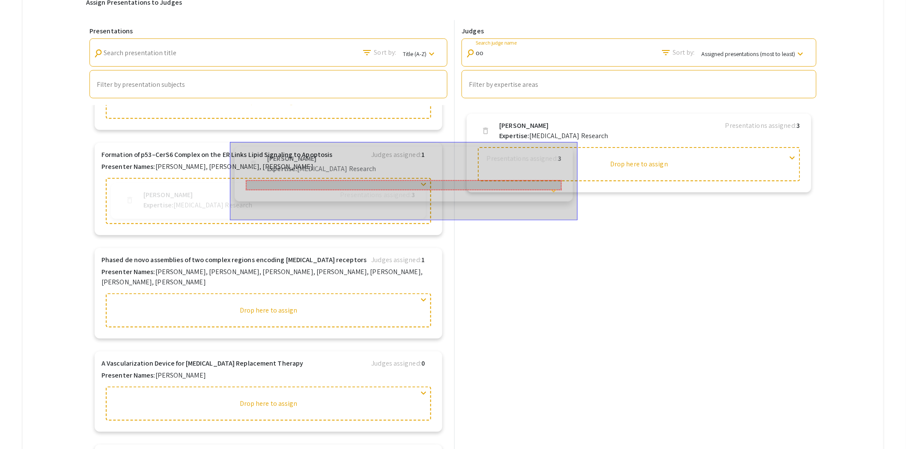
drag, startPoint x: 520, startPoint y: 128, endPoint x: 275, endPoint y: 159, distance: 247.6
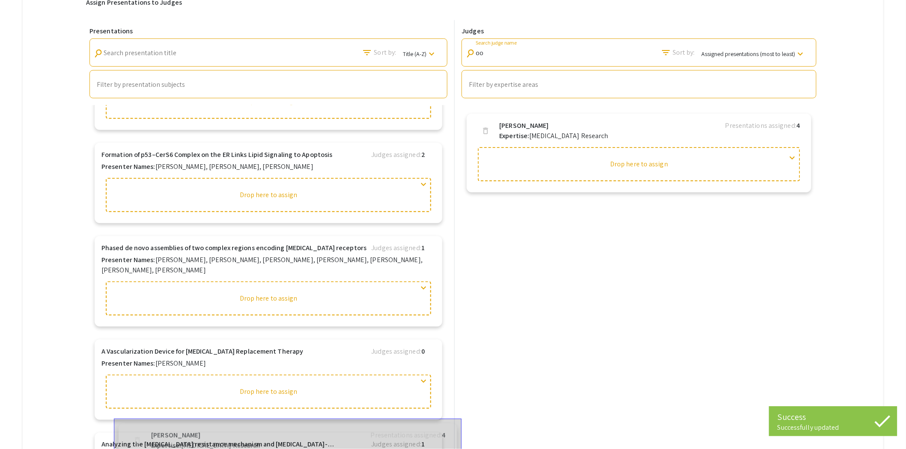
drag, startPoint x: 566, startPoint y: 126, endPoint x: 213, endPoint y: 439, distance: 471.4
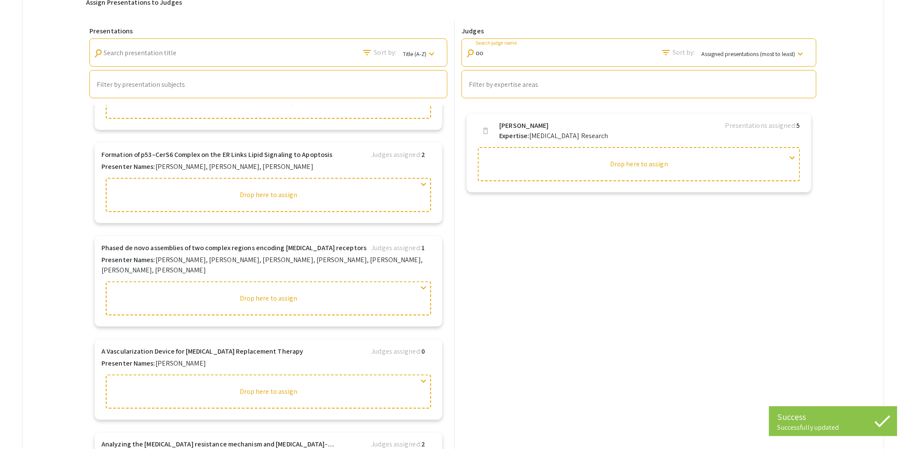
drag, startPoint x: 497, startPoint y: 53, endPoint x: 463, endPoint y: 57, distance: 34.6
click at [466, 56] on div "search oo Search judge name filter_list Sort by: Assigned presentations (most t…" at bounding box center [638, 53] width 355 height 28
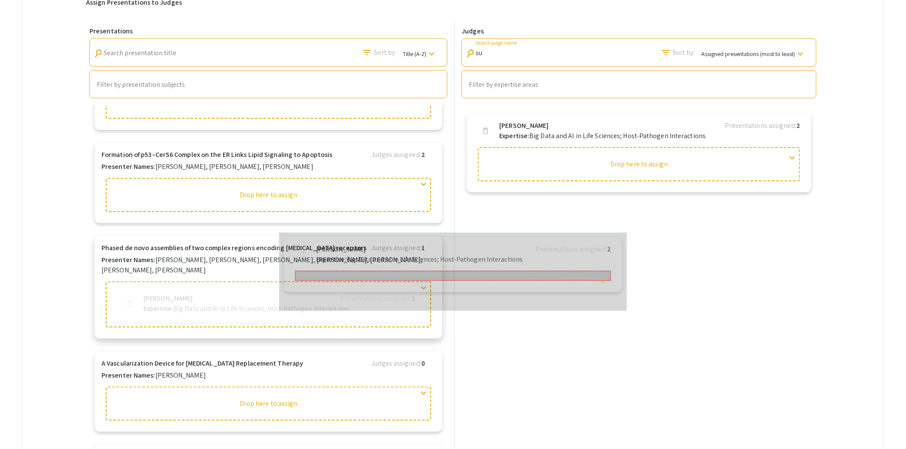
drag, startPoint x: 534, startPoint y: 131, endPoint x: 340, endPoint y: 251, distance: 227.7
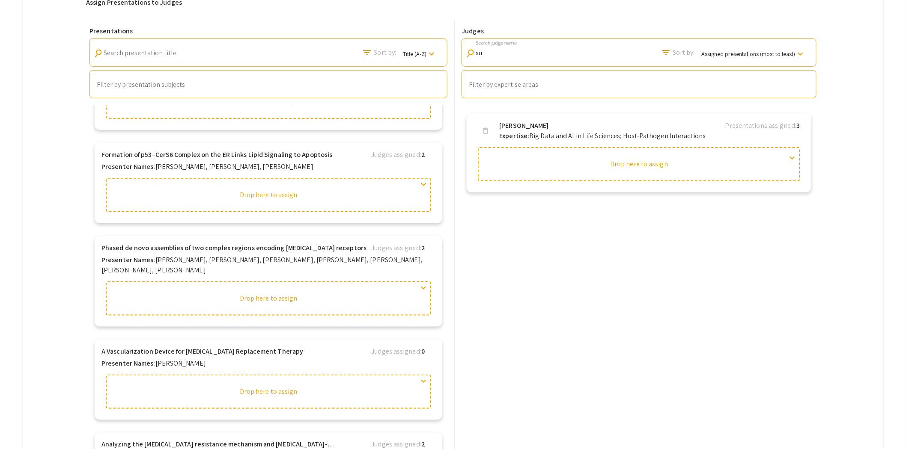
drag, startPoint x: 499, startPoint y: 56, endPoint x: 467, endPoint y: 58, distance: 32.1
click at [467, 58] on div "search su Search judge name filter_list Sort by: Assigned presentations (most t…" at bounding box center [638, 53] width 355 height 28
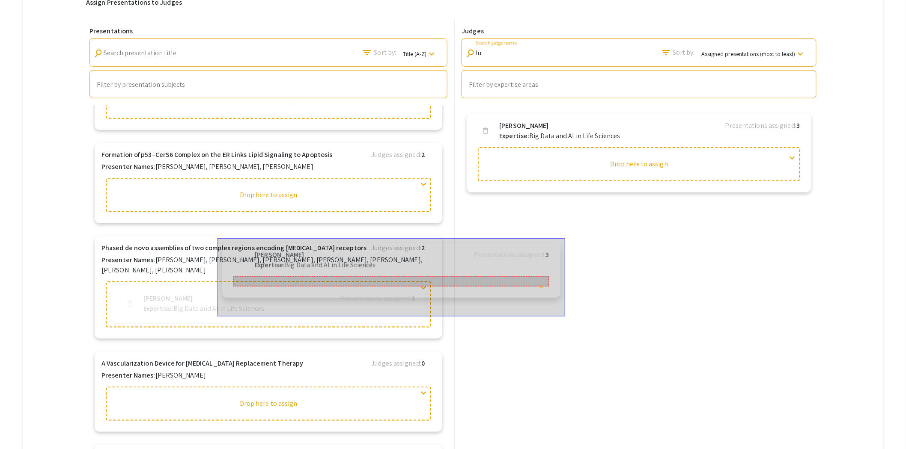
drag, startPoint x: 543, startPoint y: 130, endPoint x: 291, endPoint y: 255, distance: 281.7
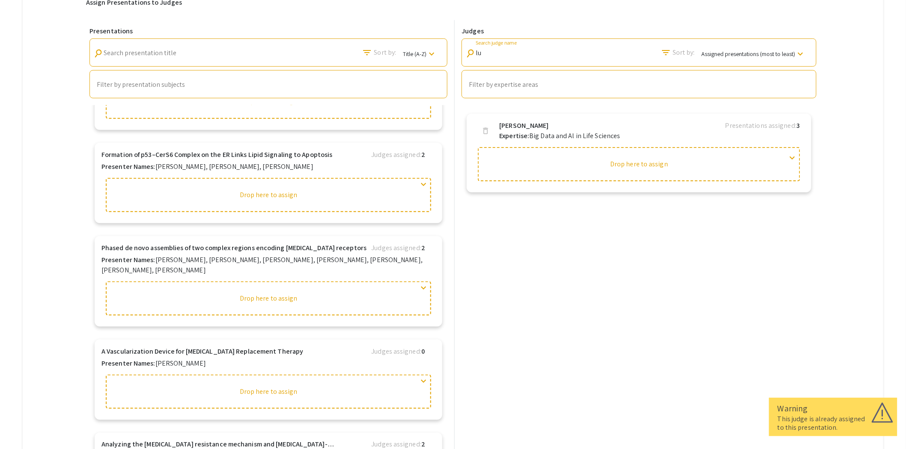
drag, startPoint x: 502, startPoint y: 51, endPoint x: 465, endPoint y: 54, distance: 36.5
click at [465, 54] on div "search lu Search judge name filter_list Sort by: Assigned presentations (most t…" at bounding box center [638, 53] width 355 height 28
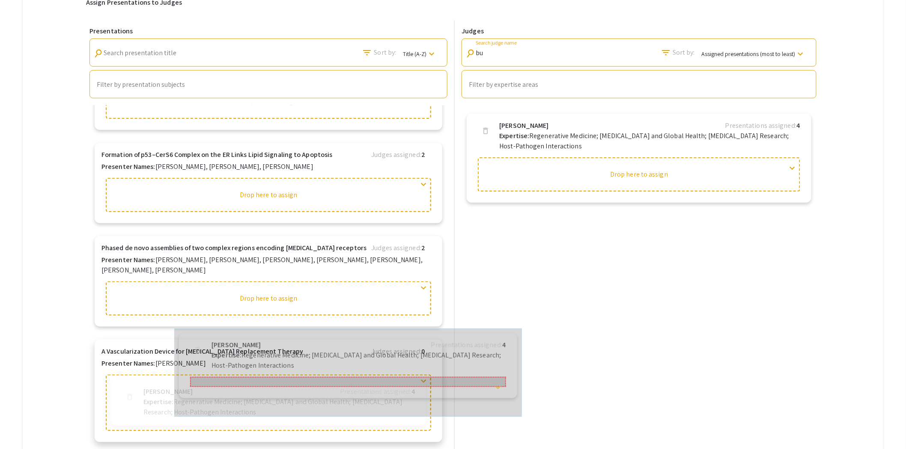
drag, startPoint x: 588, startPoint y: 137, endPoint x: 285, endPoint y: 355, distance: 372.5
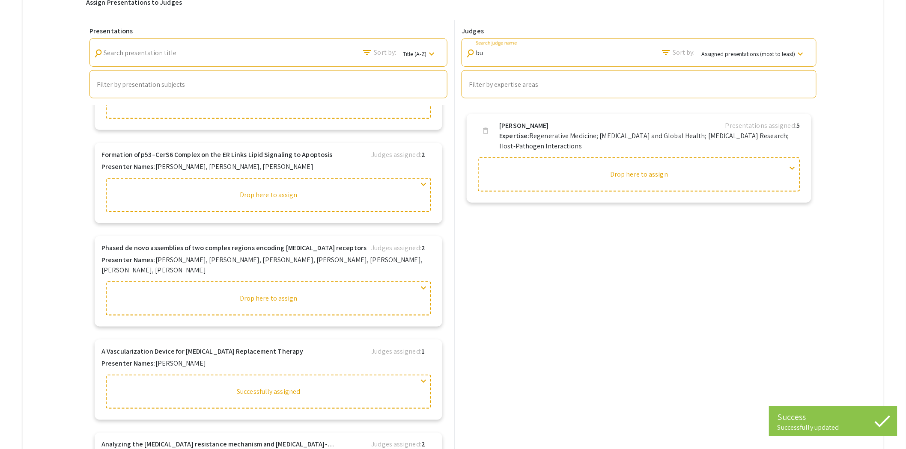
drag, startPoint x: 511, startPoint y: 53, endPoint x: 463, endPoint y: 56, distance: 48.1
click at [465, 56] on div "search bu Search judge name filter_list Sort by: Assigned presentations (most t…" at bounding box center [638, 53] width 355 height 28
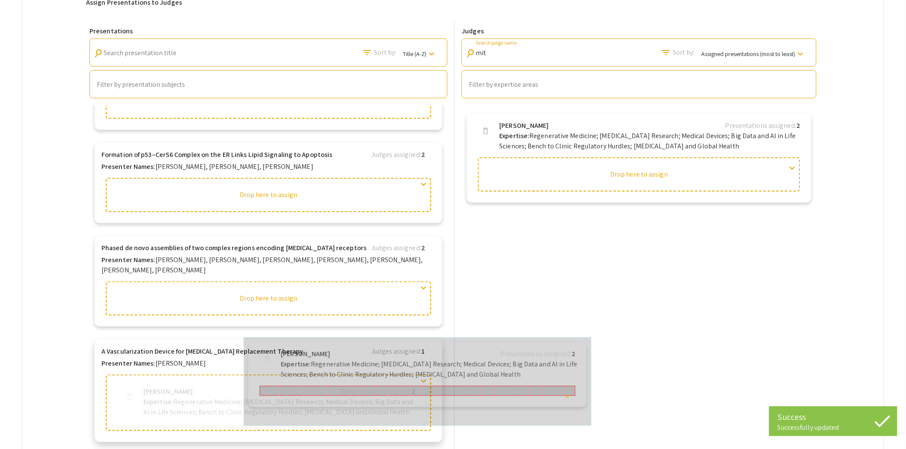
drag, startPoint x: 546, startPoint y: 136, endPoint x: 328, endPoint y: 357, distance: 310.5
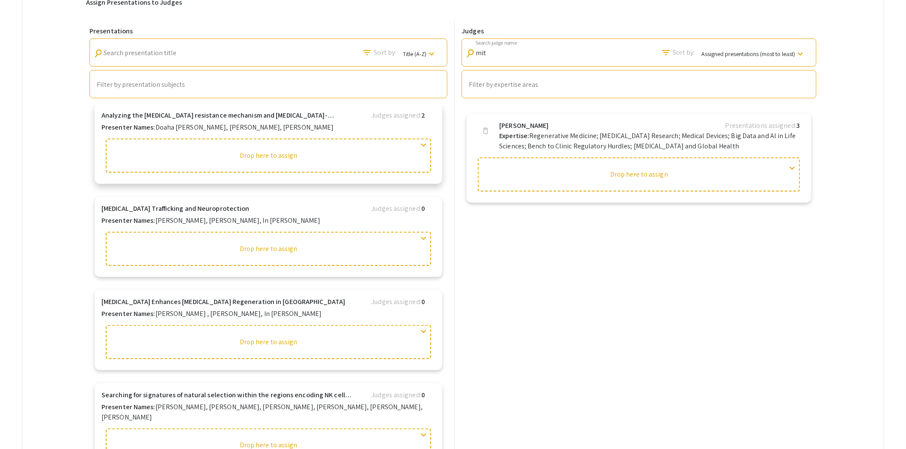
scroll to position [3347, 0]
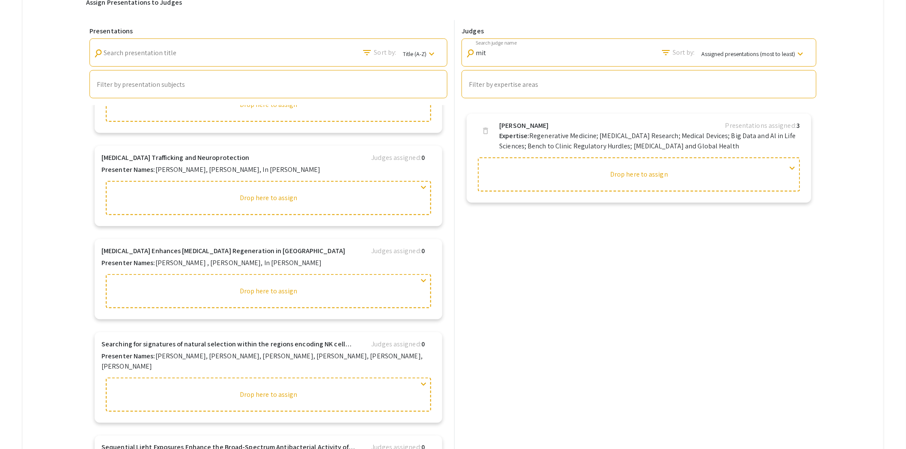
click at [452, 58] on div "Presentations search Search presentation title filter_list Sort by: Title (A-Z)…" at bounding box center [452, 242] width 733 height 445
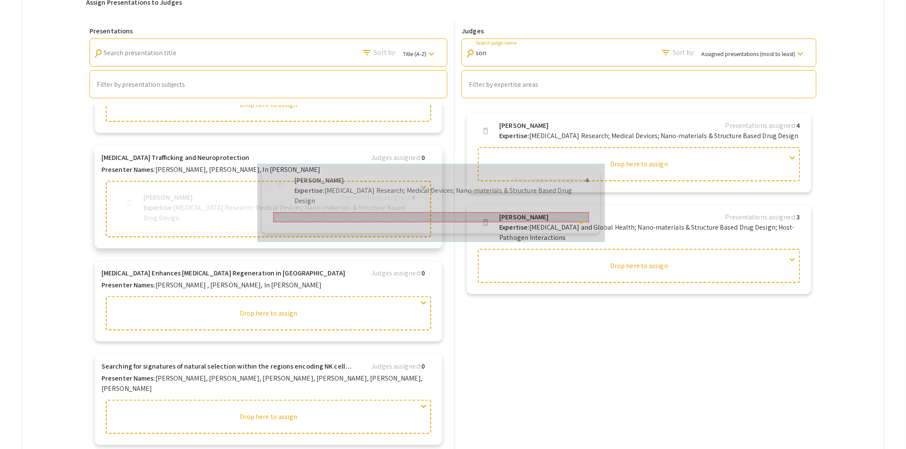
drag, startPoint x: 512, startPoint y: 128, endPoint x: 296, endPoint y: 178, distance: 221.3
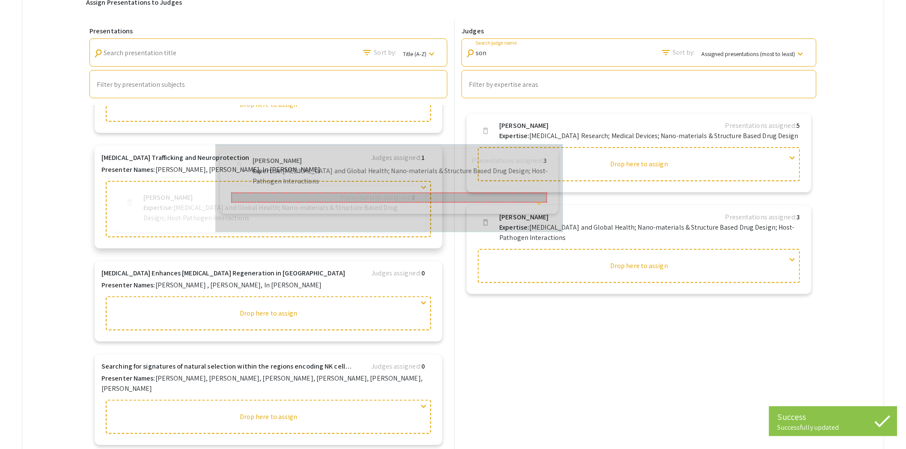
drag, startPoint x: 523, startPoint y: 220, endPoint x: 258, endPoint y: 151, distance: 274.1
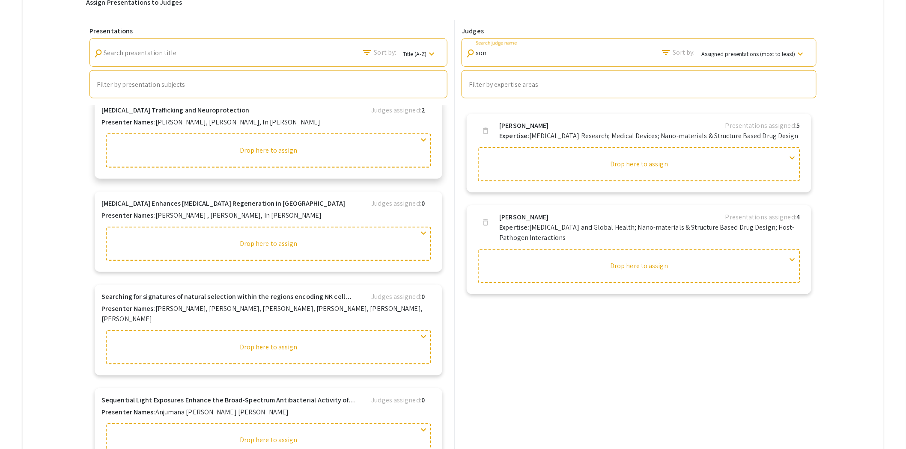
scroll to position [3442, 0]
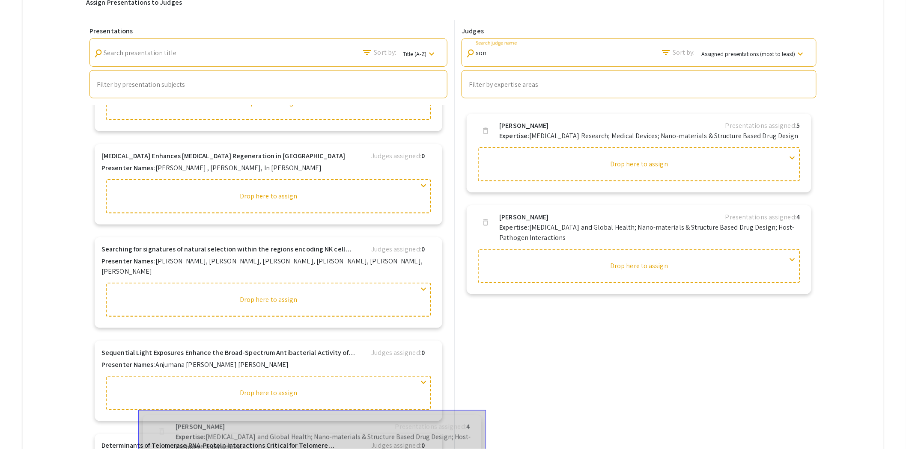
drag, startPoint x: 542, startPoint y: 232, endPoint x: 208, endPoint y: 437, distance: 392.1
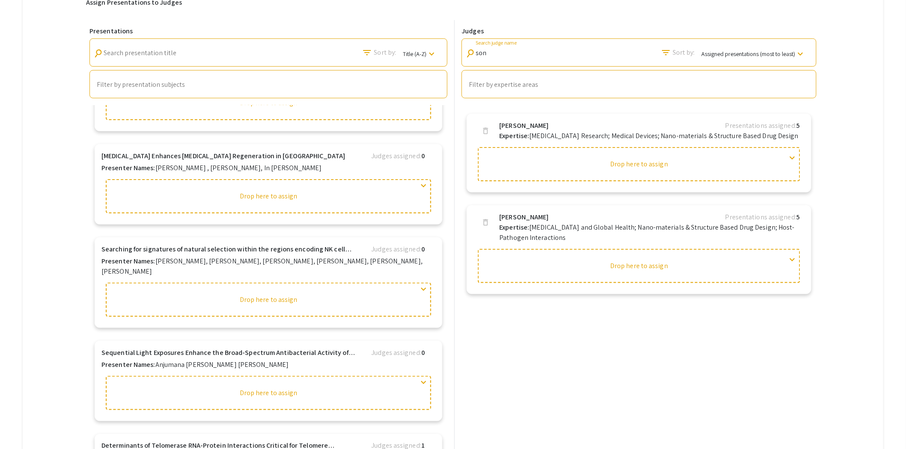
drag, startPoint x: 503, startPoint y: 50, endPoint x: 408, endPoint y: 52, distance: 95.4
click at [409, 51] on div "Presentations search Search presentation title filter_list Sort by: Title (A-Z)…" at bounding box center [452, 242] width 733 height 445
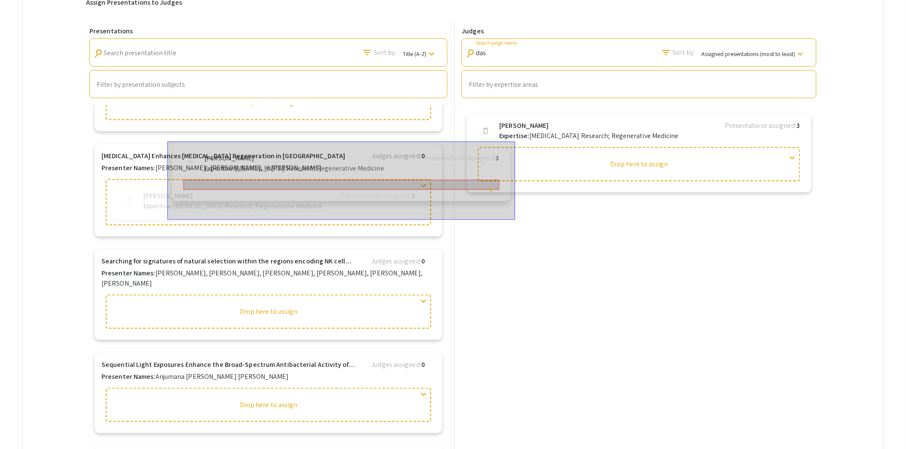
drag, startPoint x: 541, startPoint y: 133, endPoint x: 238, endPoint y: 160, distance: 303.8
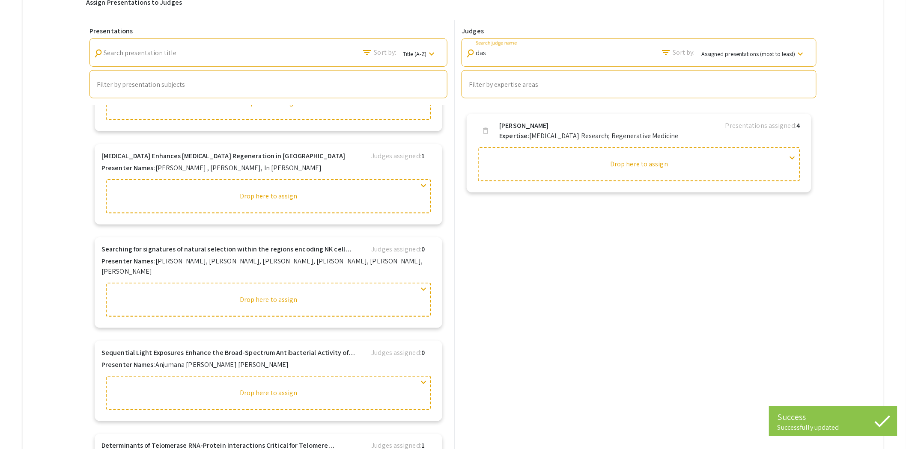
click at [506, 58] on div "das Search judge name" at bounding box center [513, 50] width 77 height 19
drag, startPoint x: 502, startPoint y: 52, endPoint x: 449, endPoint y: 59, distance: 53.6
click at [453, 58] on div "Presentations search Search presentation title filter_list Sort by: Title (A-Z)…" at bounding box center [452, 242] width 733 height 445
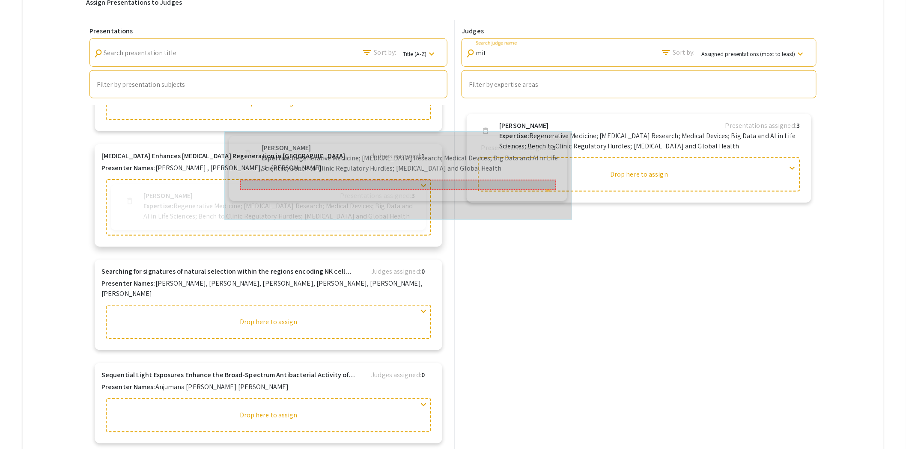
drag, startPoint x: 535, startPoint y: 137, endPoint x: 280, endPoint y: 154, distance: 255.6
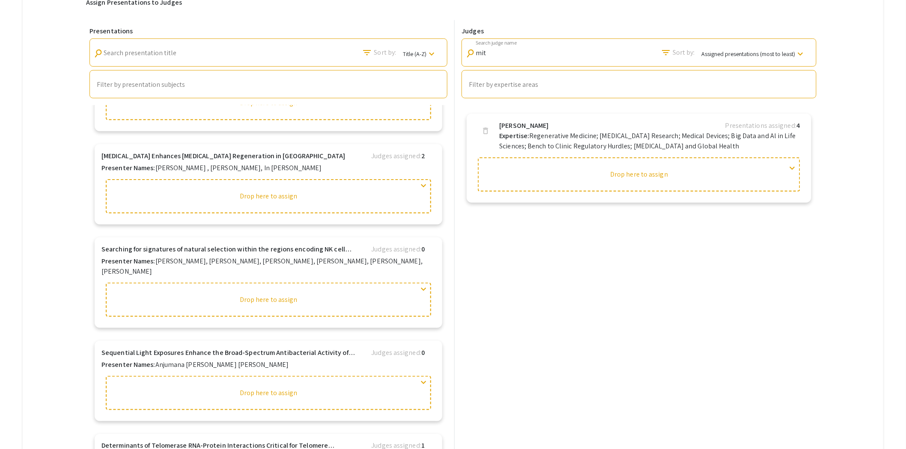
drag, startPoint x: 513, startPoint y: 48, endPoint x: 475, endPoint y: 49, distance: 37.3
click at [474, 49] on div "search mit Search judge name" at bounding box center [508, 50] width 87 height 19
click at [510, 48] on div "mit Search judge name" at bounding box center [513, 50] width 77 height 19
drag, startPoint x: 507, startPoint y: 53, endPoint x: 428, endPoint y: 59, distance: 79.3
click at [432, 58] on div "Presentations search Search presentation title filter_list Sort by: Title (A-Z)…" at bounding box center [452, 242] width 733 height 445
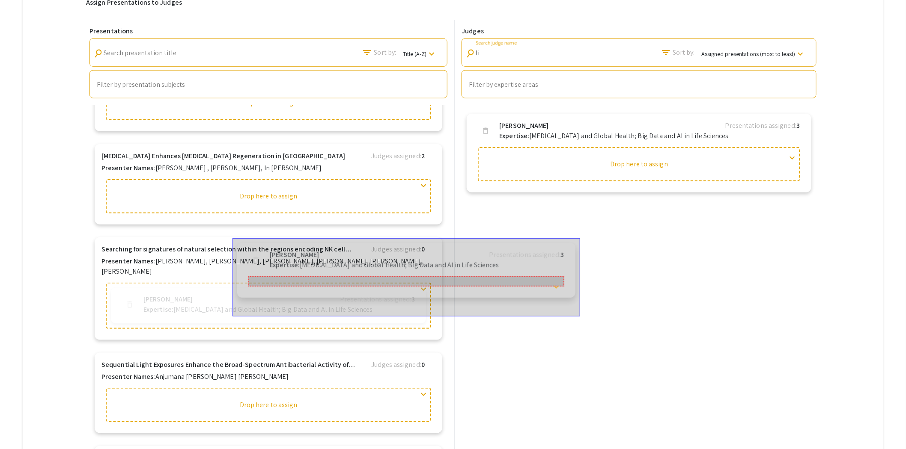
drag, startPoint x: 512, startPoint y: 130, endPoint x: 276, endPoint y: 257, distance: 268.2
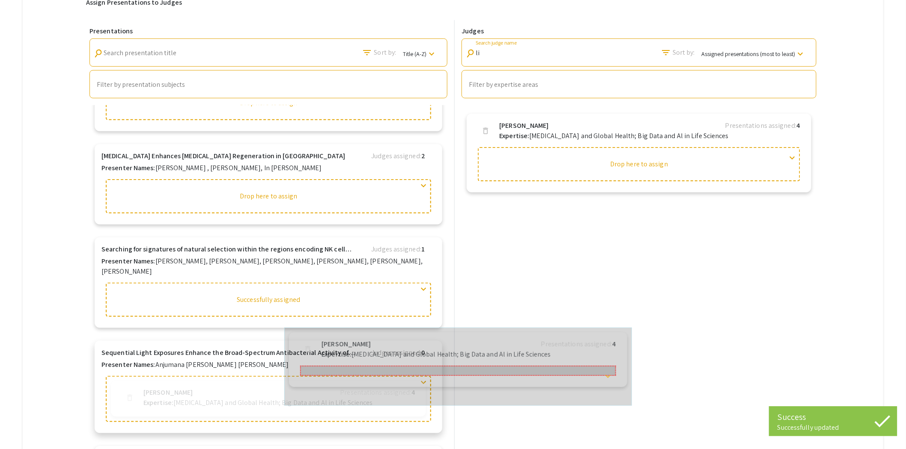
drag, startPoint x: 523, startPoint y: 131, endPoint x: 344, endPoint y: 338, distance: 273.7
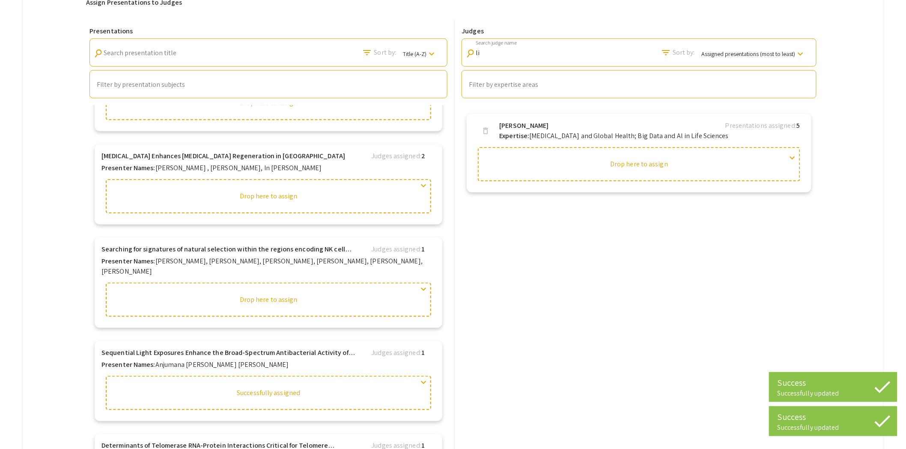
click at [477, 59] on div "search [PERSON_NAME] Search judge name" at bounding box center [508, 50] width 87 height 19
click at [495, 56] on input "li" at bounding box center [513, 53] width 77 height 8
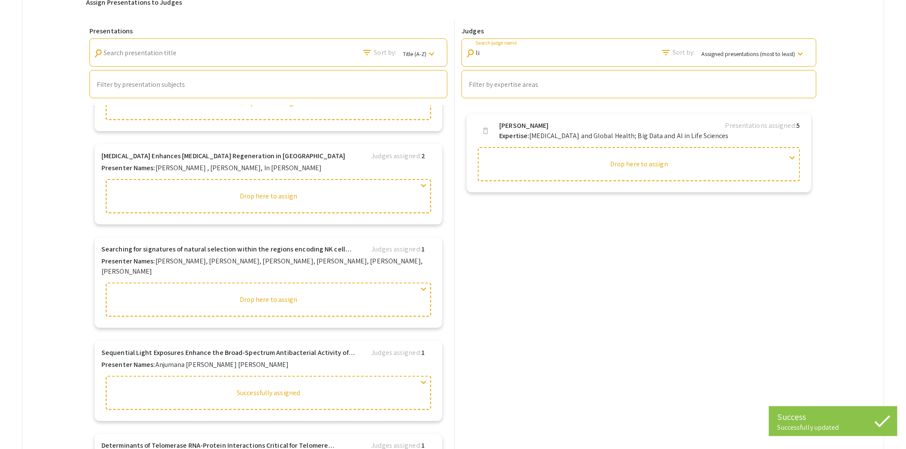
drag, startPoint x: 495, startPoint y: 56, endPoint x: 450, endPoint y: 56, distance: 44.9
click at [450, 56] on div "Presentations search Search presentation title filter_list Sort by: Title (A-Z)…" at bounding box center [452, 242] width 733 height 445
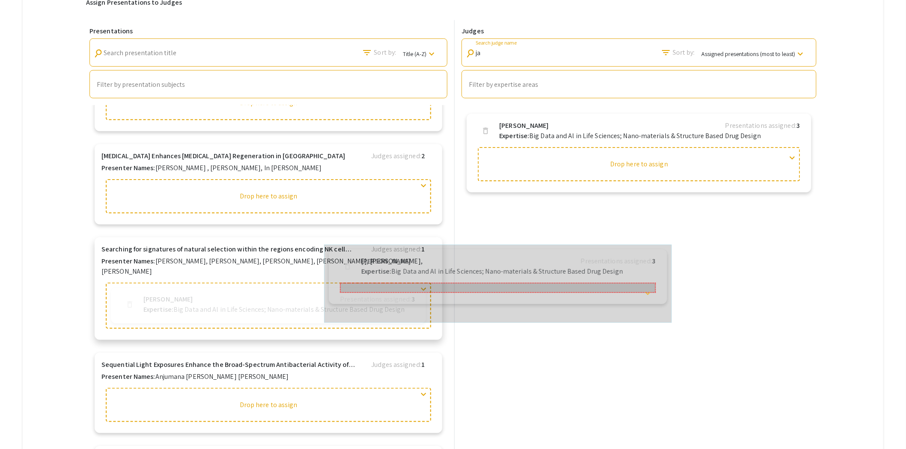
drag, startPoint x: 528, startPoint y: 129, endPoint x: 348, endPoint y: 264, distance: 225.0
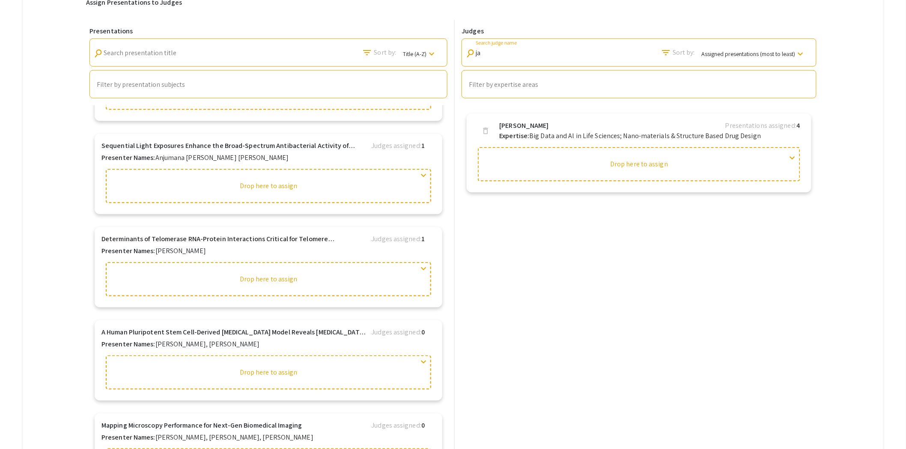
scroll to position [3642, 0]
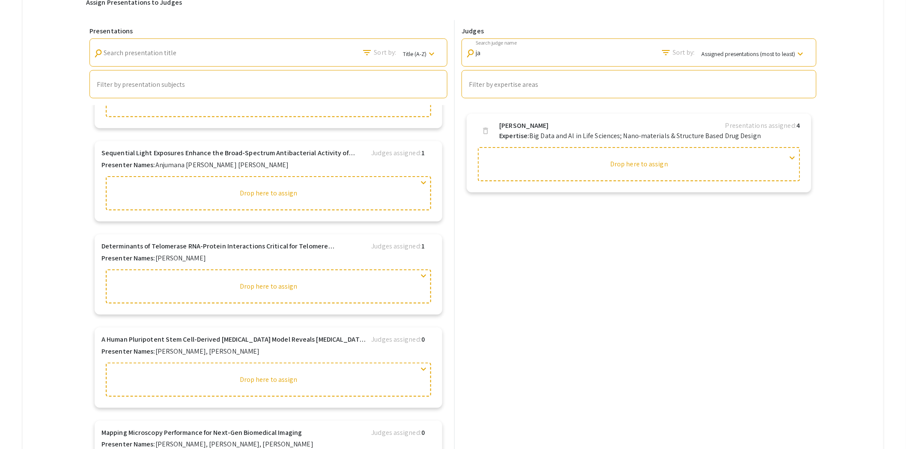
drag, startPoint x: 490, startPoint y: 53, endPoint x: 458, endPoint y: 50, distance: 31.3
click at [460, 51] on div "Judges search ja Search judge name filter_list Sort by: Assigned presentations …" at bounding box center [636, 242] width 365 height 445
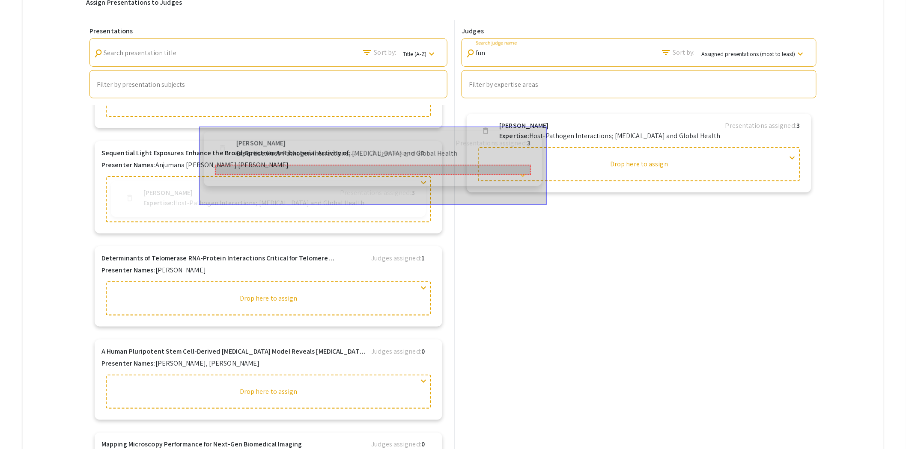
drag, startPoint x: 526, startPoint y: 132, endPoint x: 251, endPoint y: 146, distance: 275.1
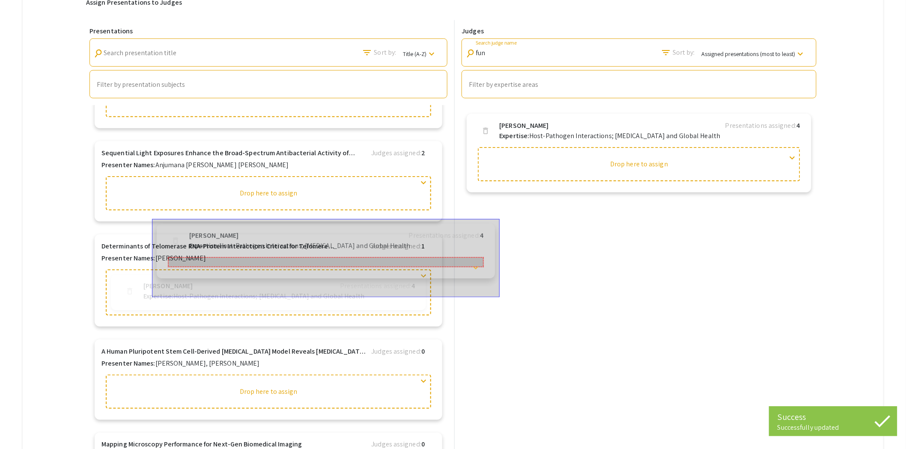
drag, startPoint x: 544, startPoint y: 131, endPoint x: 226, endPoint y: 237, distance: 335.6
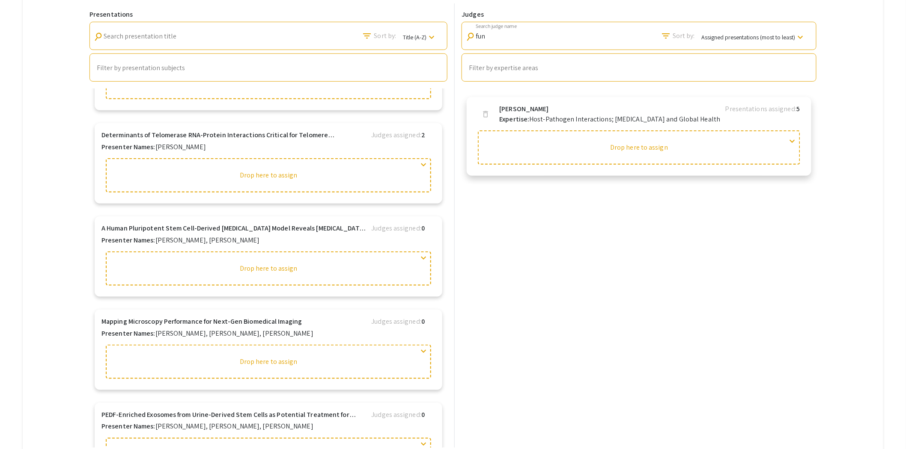
scroll to position [238, 0]
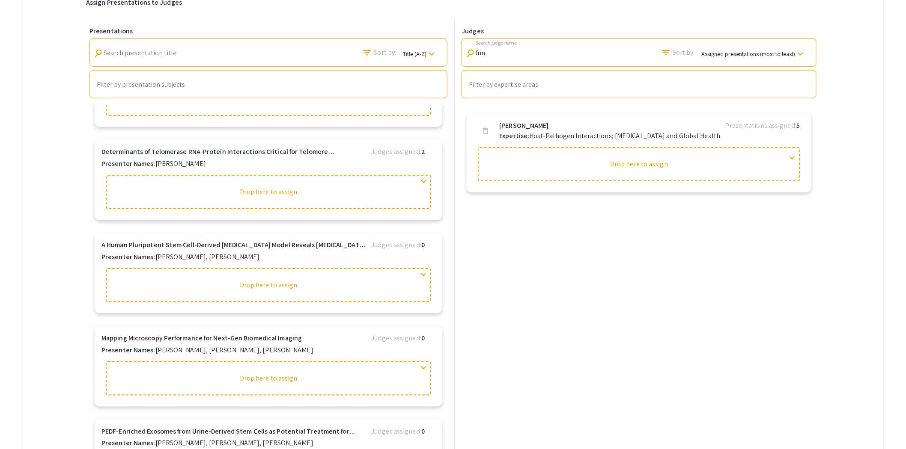
drag, startPoint x: 505, startPoint y: 56, endPoint x: 454, endPoint y: 56, distance: 51.4
click at [454, 56] on div "Presentations search Search presentation title filter_list Sort by: Title (A-Z)…" at bounding box center [452, 242] width 733 height 445
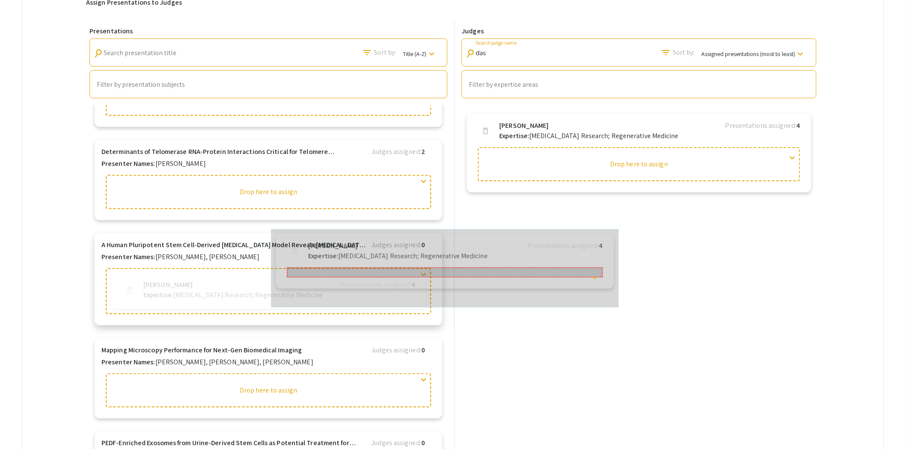
drag, startPoint x: 531, startPoint y: 135, endPoint x: 257, endPoint y: 252, distance: 298.1
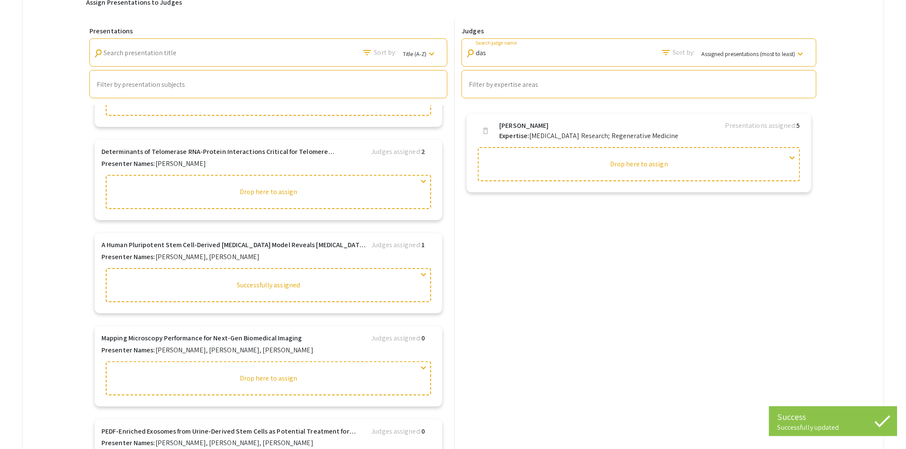
drag, startPoint x: 498, startPoint y: 51, endPoint x: 464, endPoint y: 51, distance: 33.8
click at [464, 51] on div "Judges search das Search judge name filter_list Sort by: Assigned presentations…" at bounding box center [639, 62] width 362 height 71
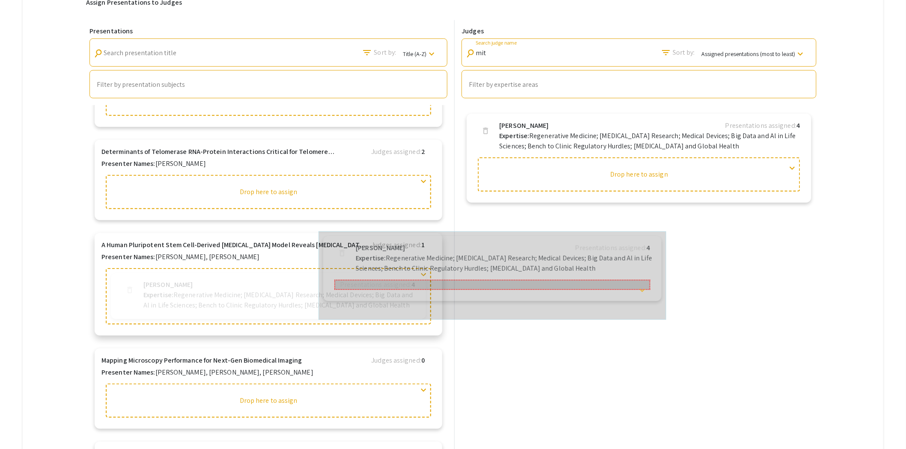
drag, startPoint x: 521, startPoint y: 131, endPoint x: 378, endPoint y: 226, distance: 171.6
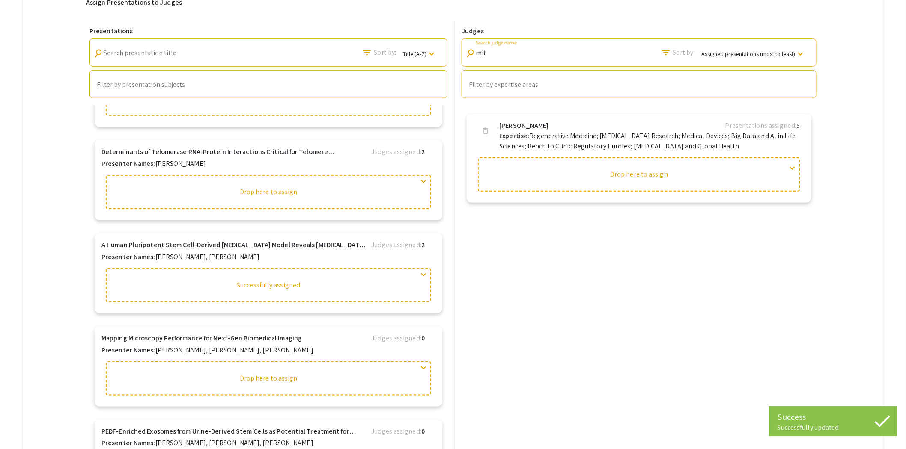
drag, startPoint x: 495, startPoint y: 53, endPoint x: 456, endPoint y: 54, distance: 38.9
click at [459, 54] on div "Judges search mit Search judge name filter_list Sort by: Assigned presentations…" at bounding box center [636, 242] width 365 height 445
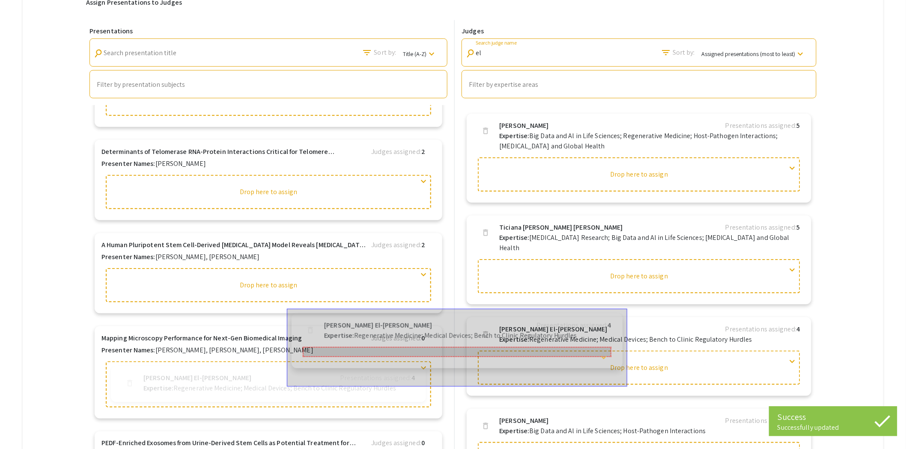
drag, startPoint x: 520, startPoint y: 323, endPoint x: 333, endPoint y: 326, distance: 187.5
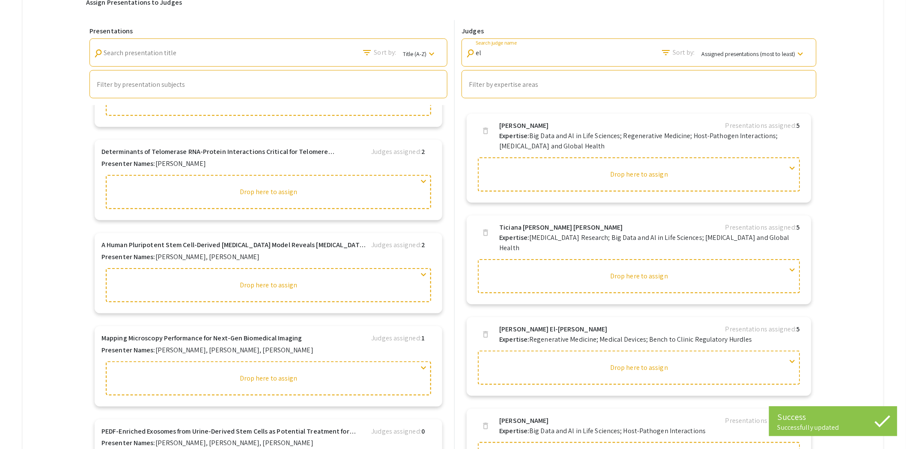
drag, startPoint x: 501, startPoint y: 52, endPoint x: 446, endPoint y: 53, distance: 54.8
click at [446, 53] on div "Presentations search Search presentation title filter_list Sort by: Title (A-Z)…" at bounding box center [452, 242] width 733 height 445
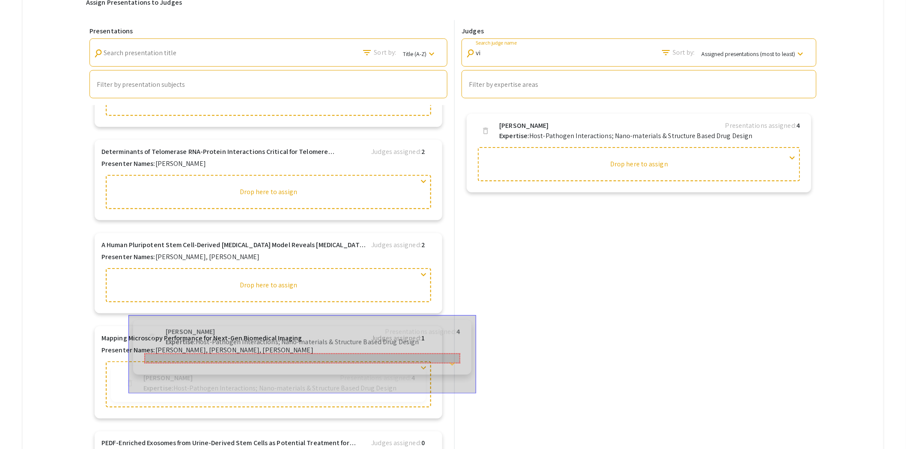
drag, startPoint x: 532, startPoint y: 122, endPoint x: 191, endPoint y: 327, distance: 397.9
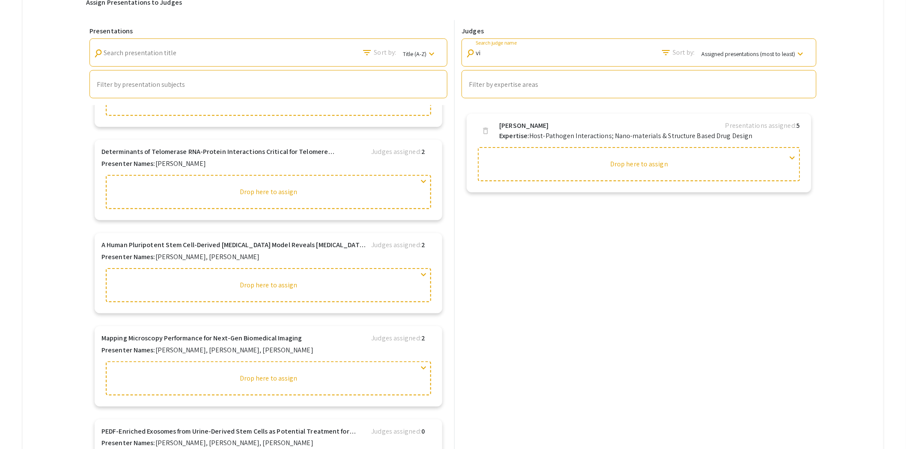
type input "vi"
click at [434, 53] on mat-icon "keyboard_arrow_down" at bounding box center [431, 54] width 10 height 10
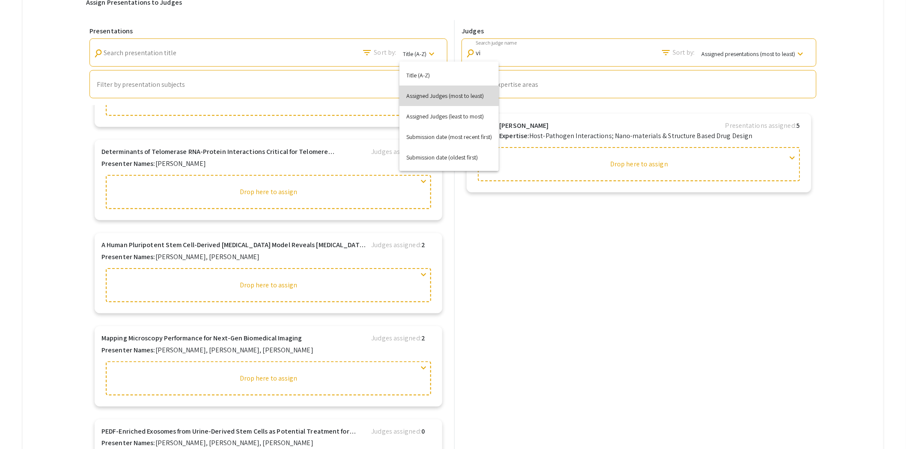
click at [434, 97] on button "Assigned Judges (most to least)" at bounding box center [448, 96] width 99 height 21
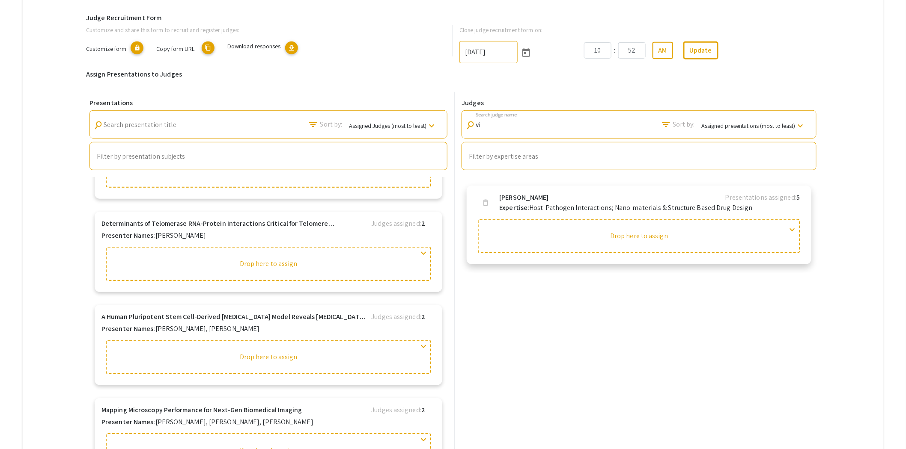
scroll to position [195, 0]
